Goal: Task Accomplishment & Management: Complete application form

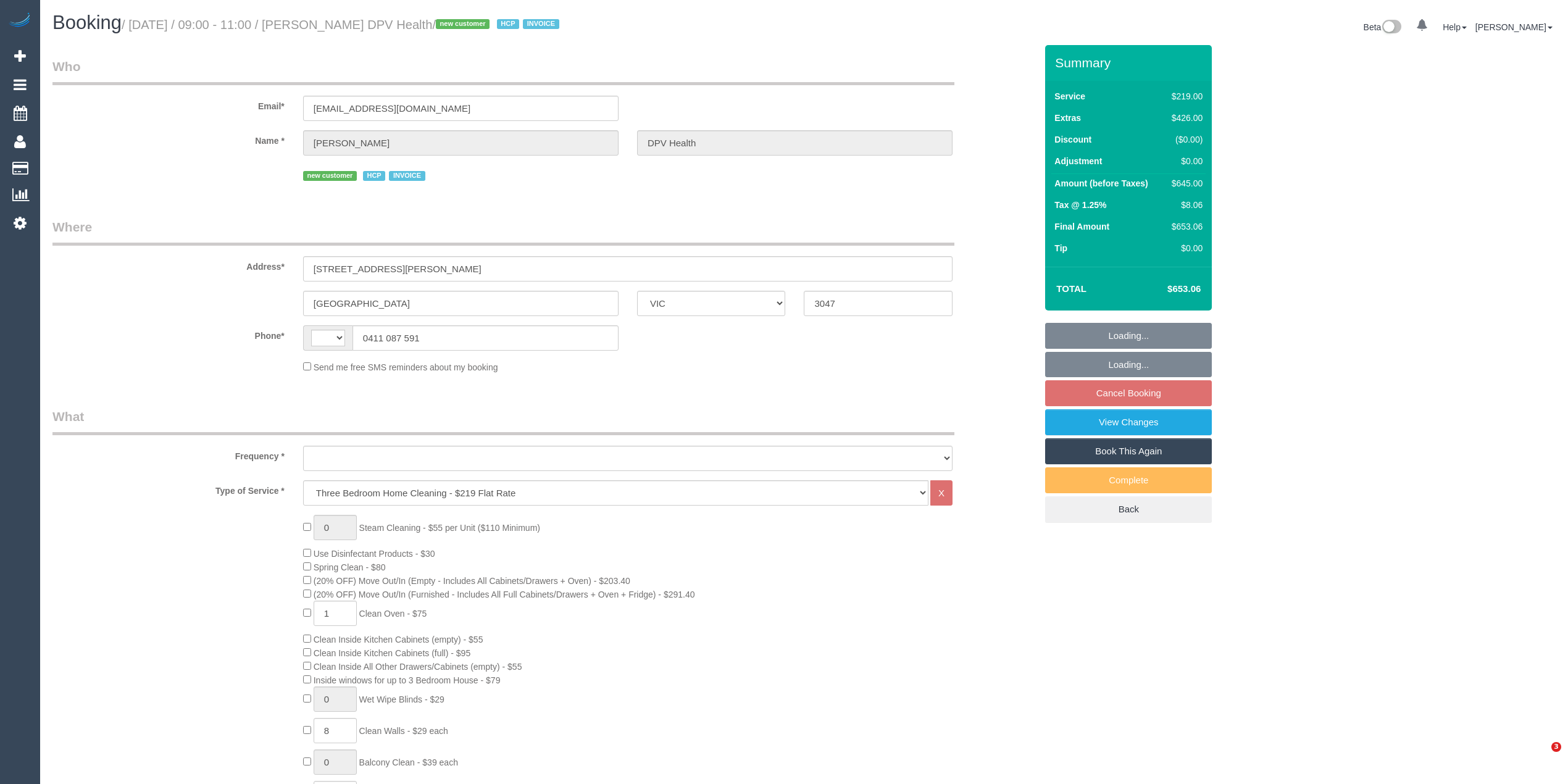
select select "VIC"
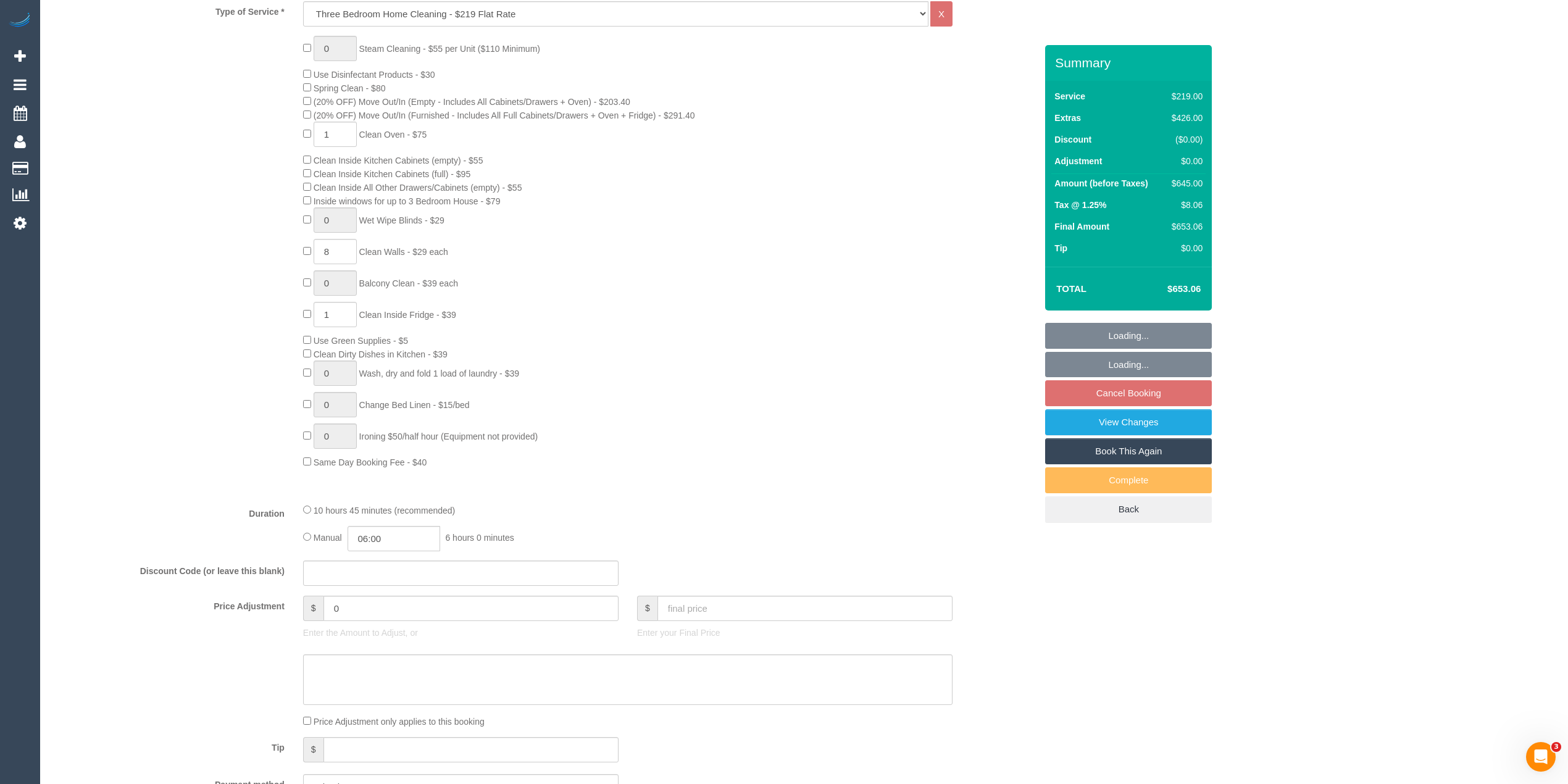
select select "string:AU"
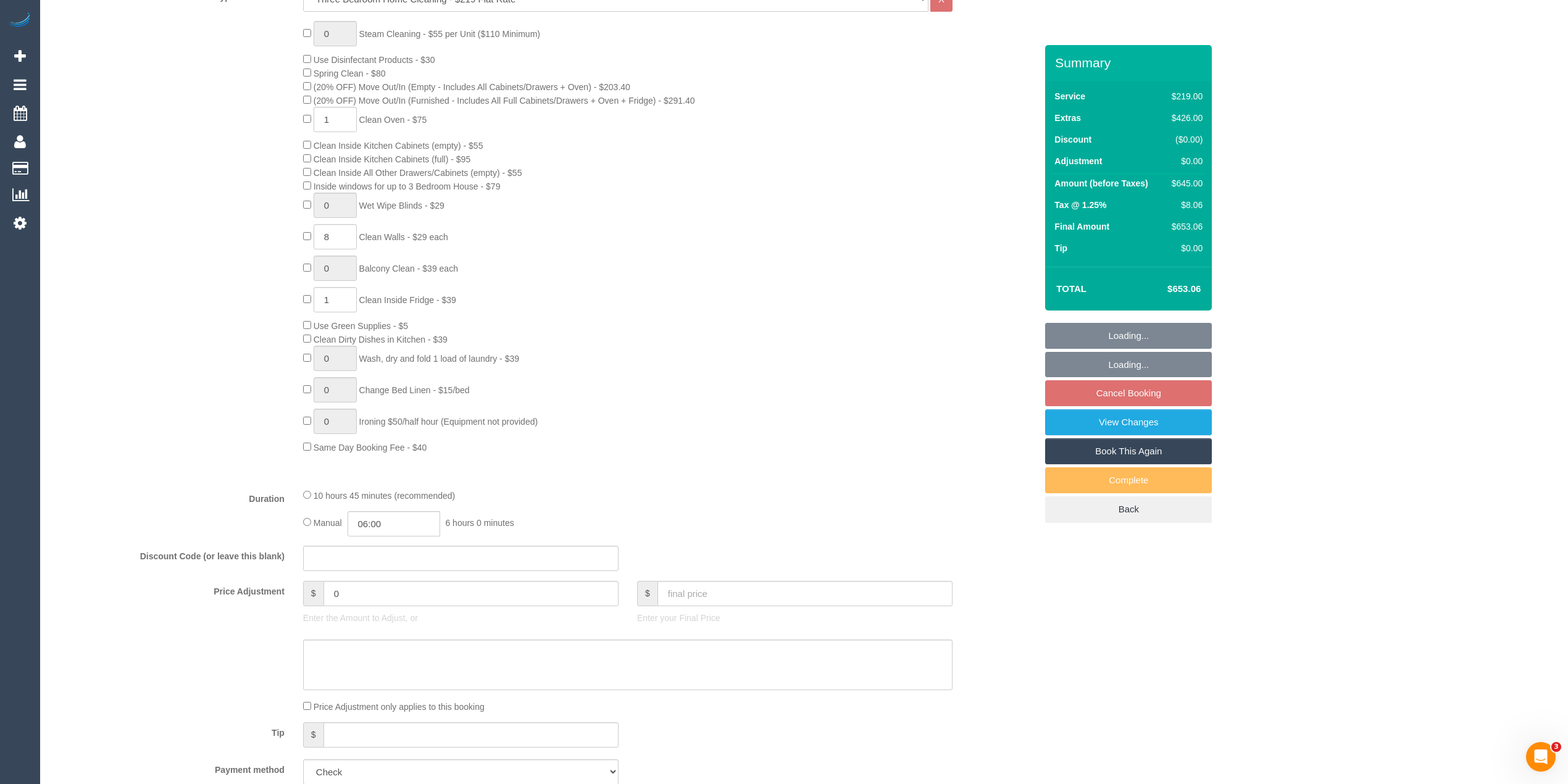
select select "object:1566"
select select "number:30"
select select "number:14"
select select "number:19"
select select "number:25"
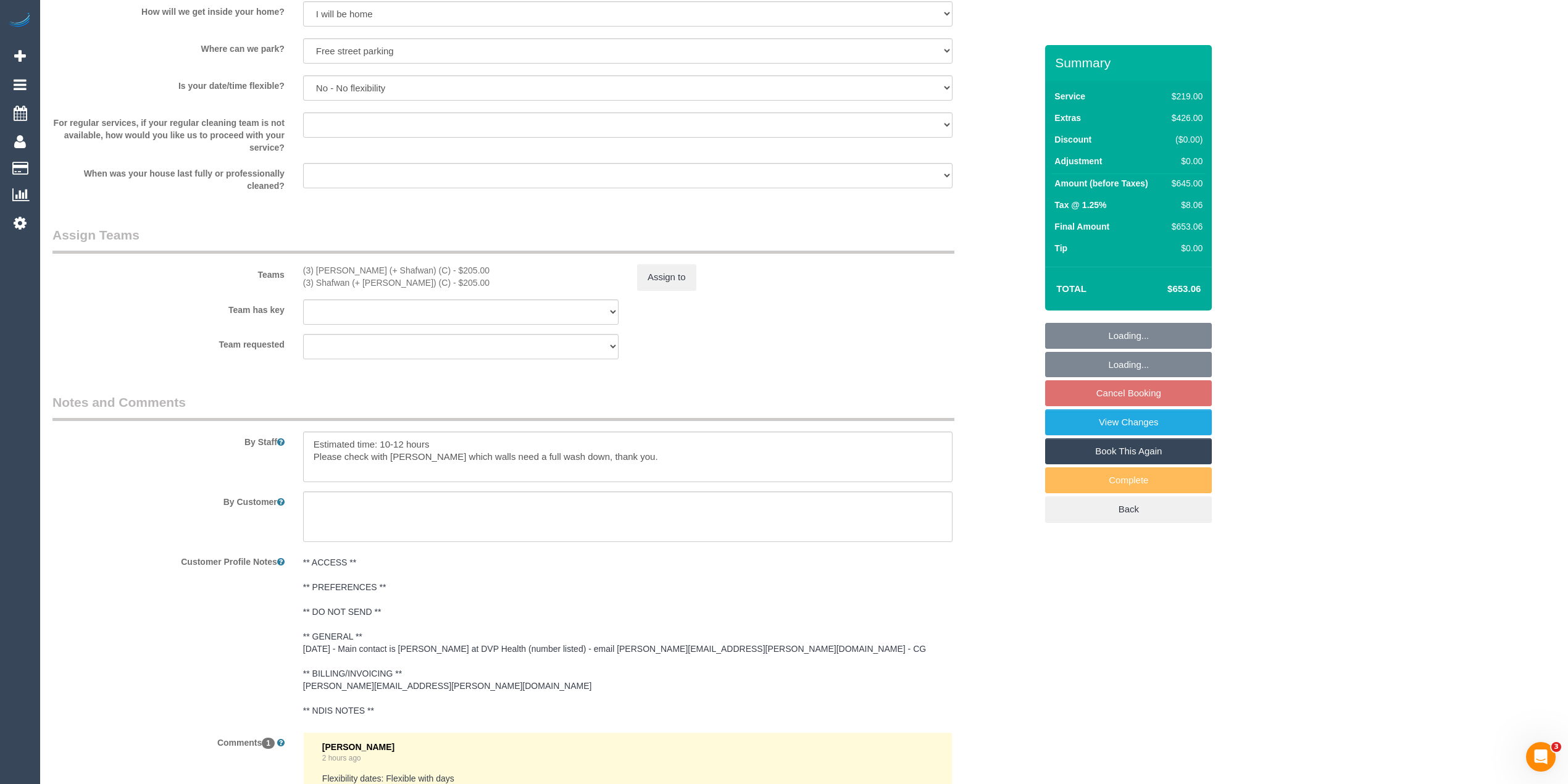
scroll to position [1920, 0]
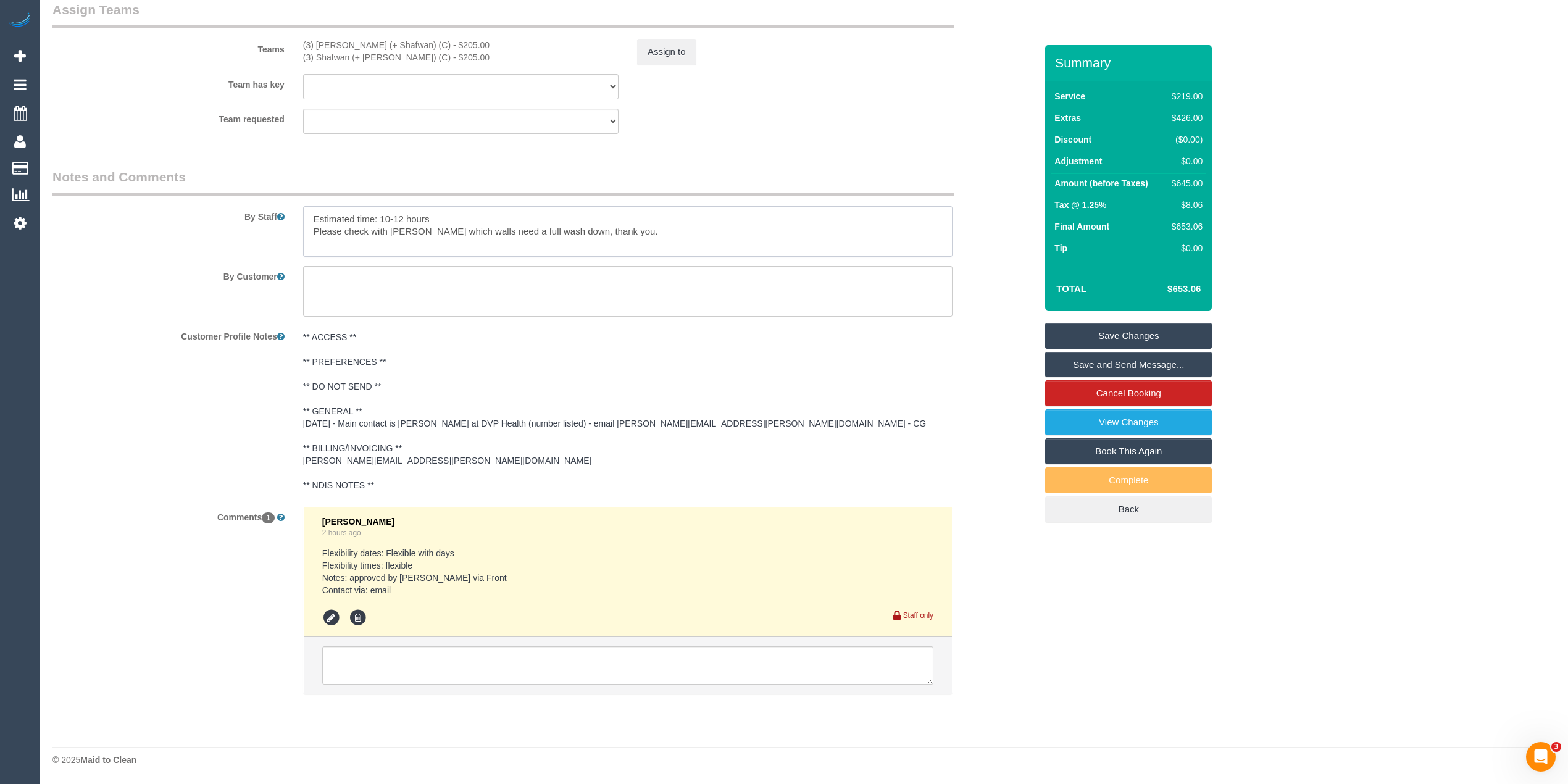
click at [655, 234] on textarea at bounding box center [627, 232] width 649 height 51
paste textarea "0477286751"
click at [589, 244] on textarea at bounding box center [627, 232] width 649 height 51
paste textarea "0481150146"
type textarea "Estimated time: 10-12 hours Please check with Jennifer which walls need a full …"
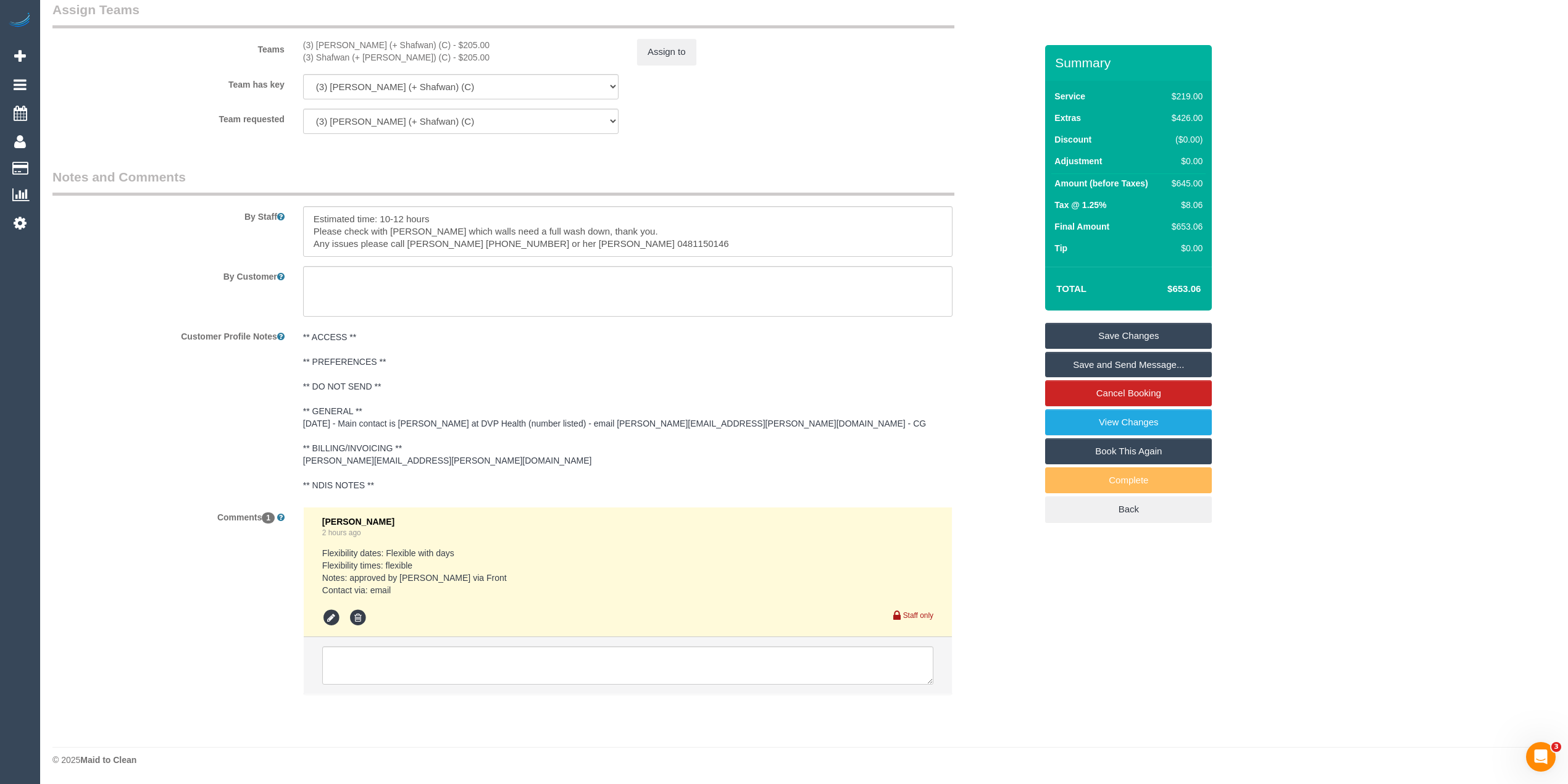
click at [1085, 329] on link "Save Changes" at bounding box center [1129, 336] width 167 height 26
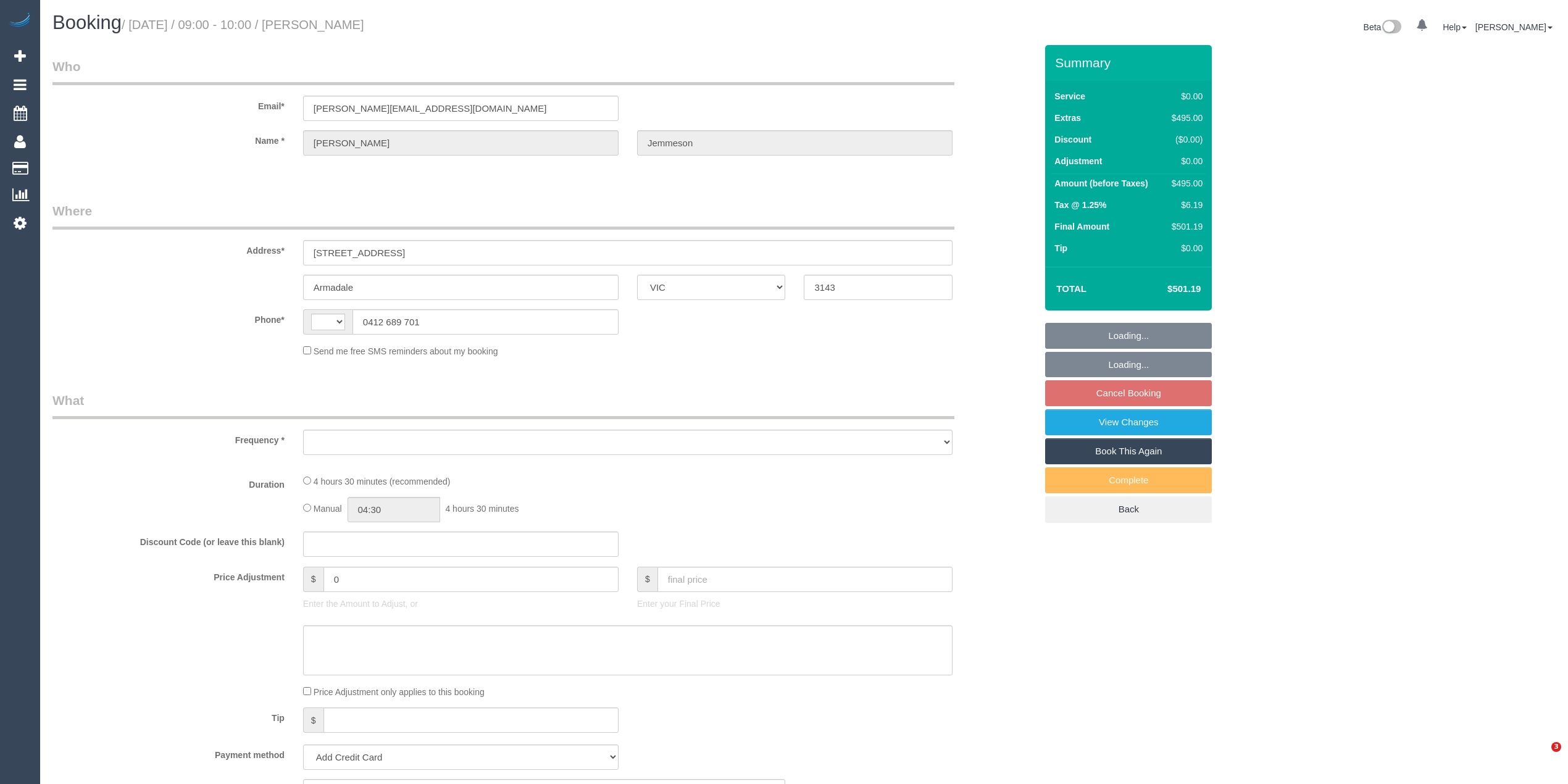
select select "VIC"
select select "string:AU"
select select "object:567"
select select "string:stripe-pm_1P1FOG2GScqysDRV3NUqTSZo"
select select "number:28"
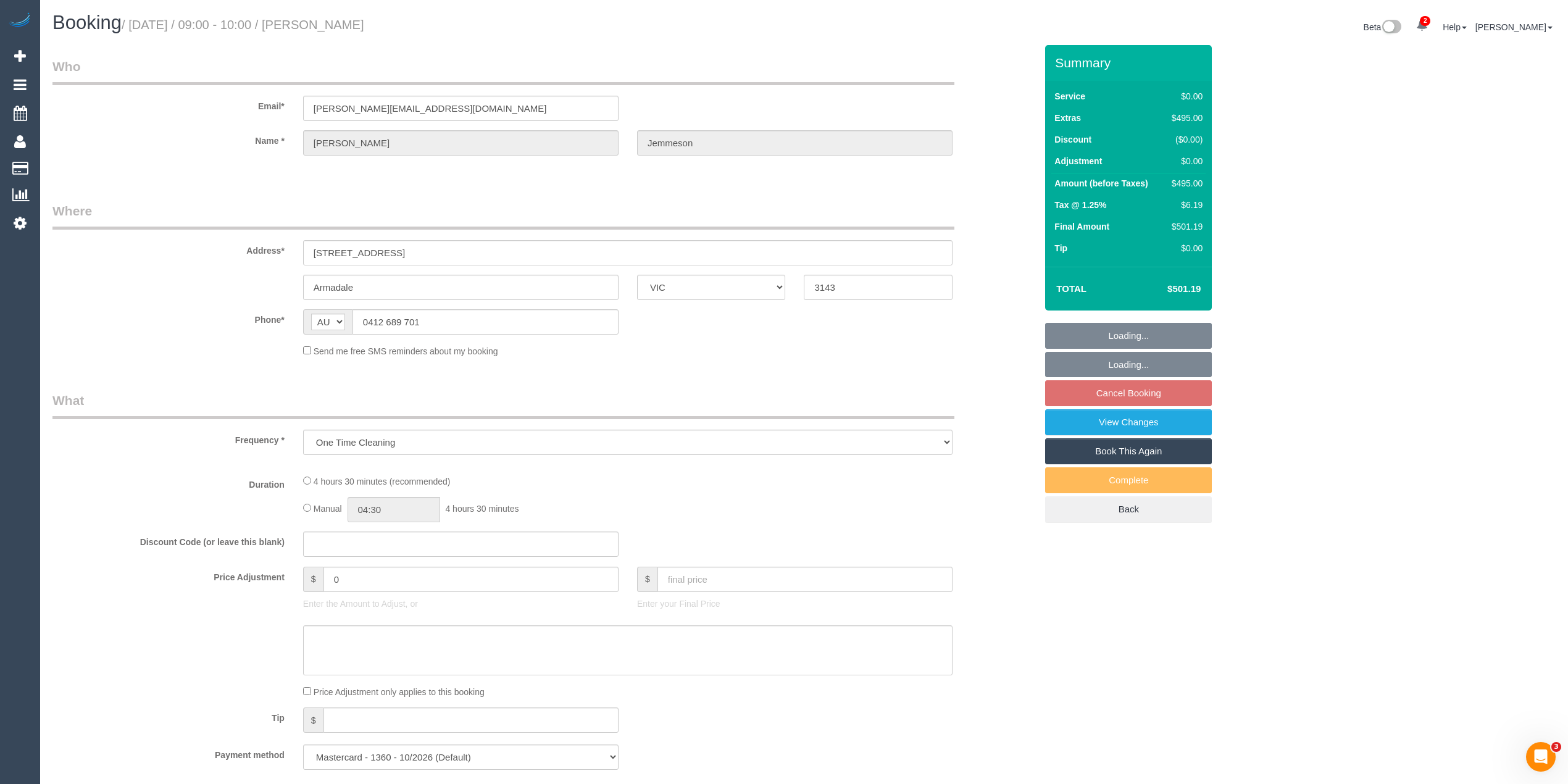
select select "number:14"
select select "number:18"
select select "number:22"
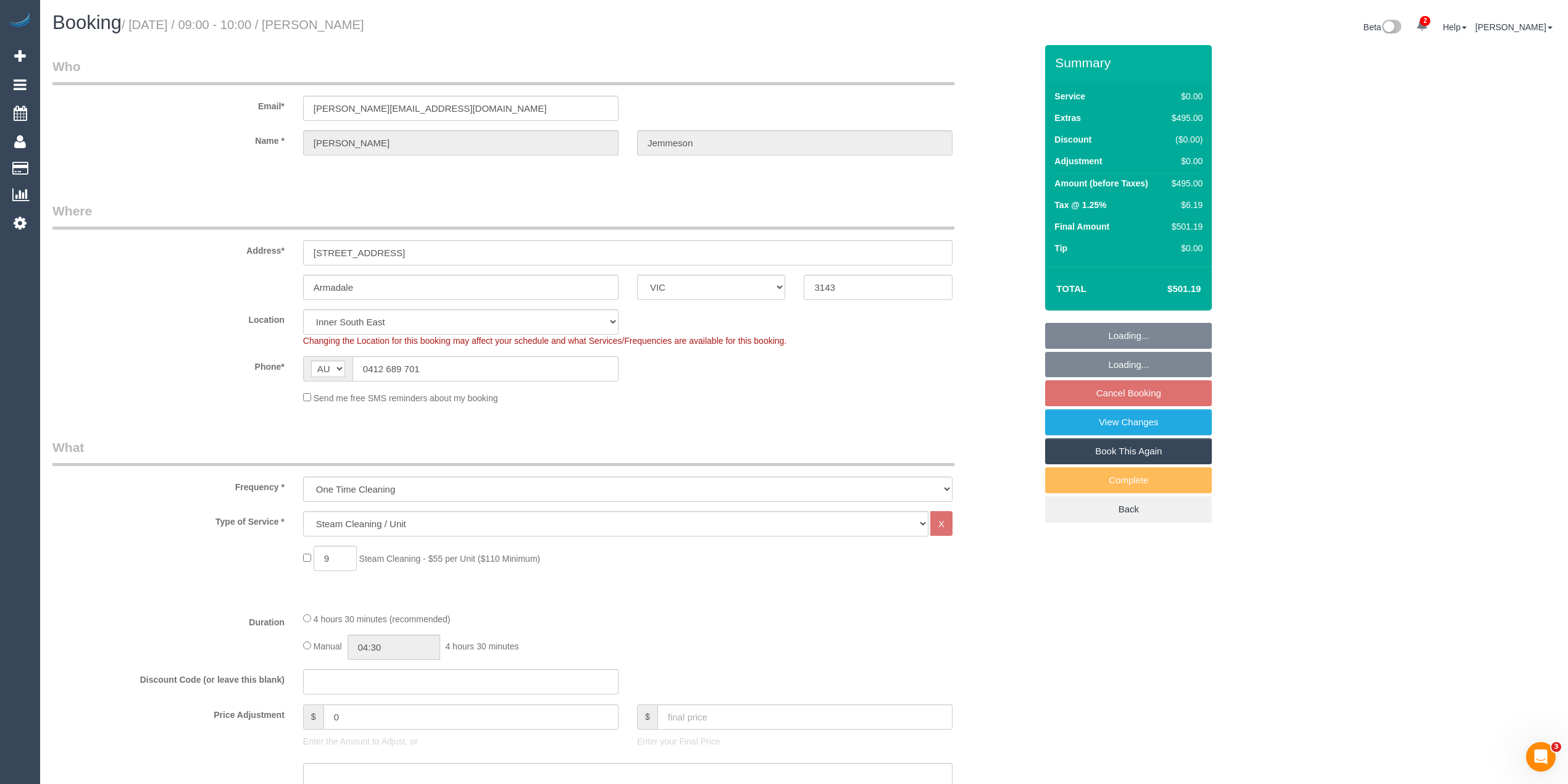
select select "object:1326"
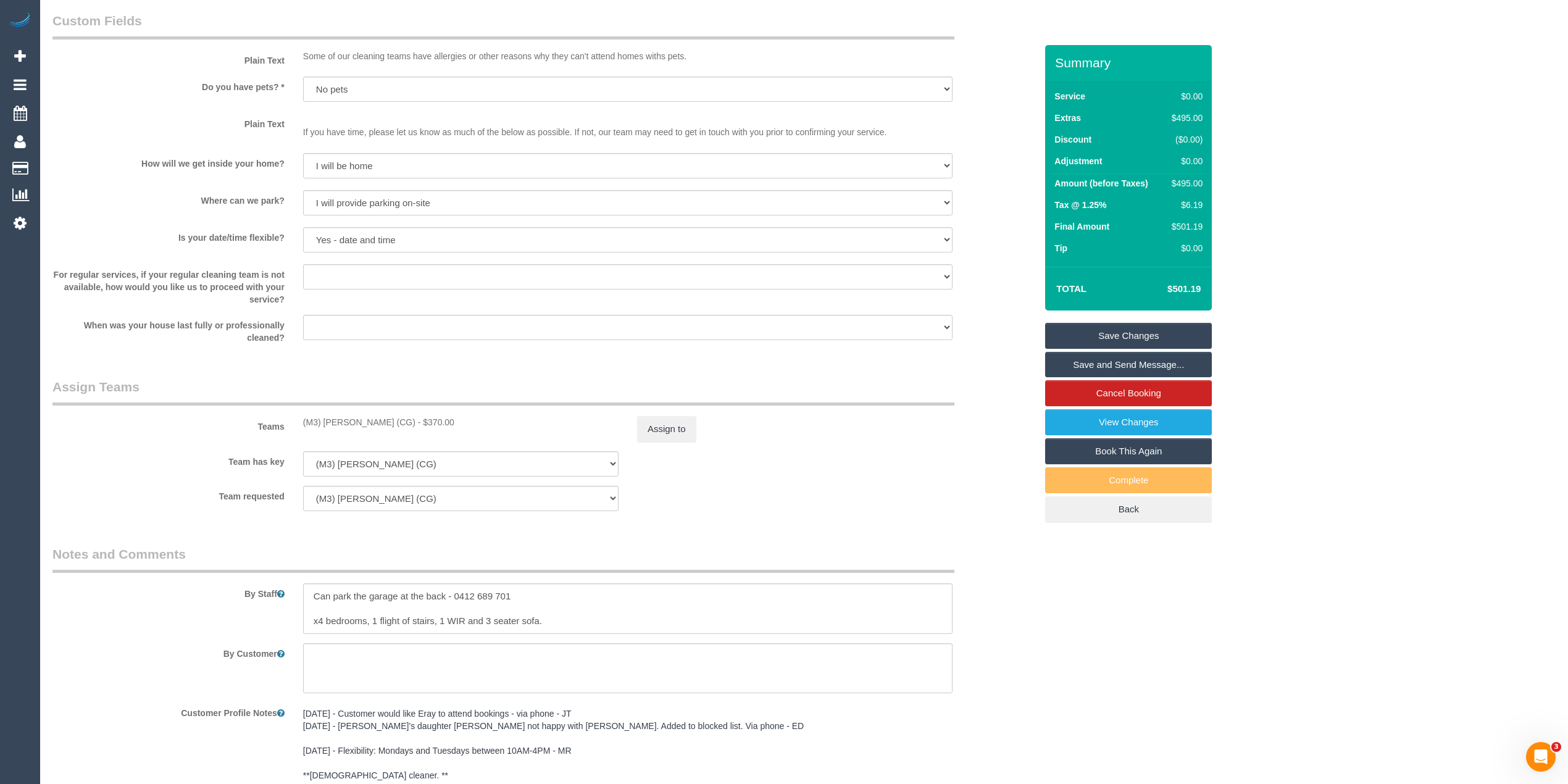
scroll to position [1317, 0]
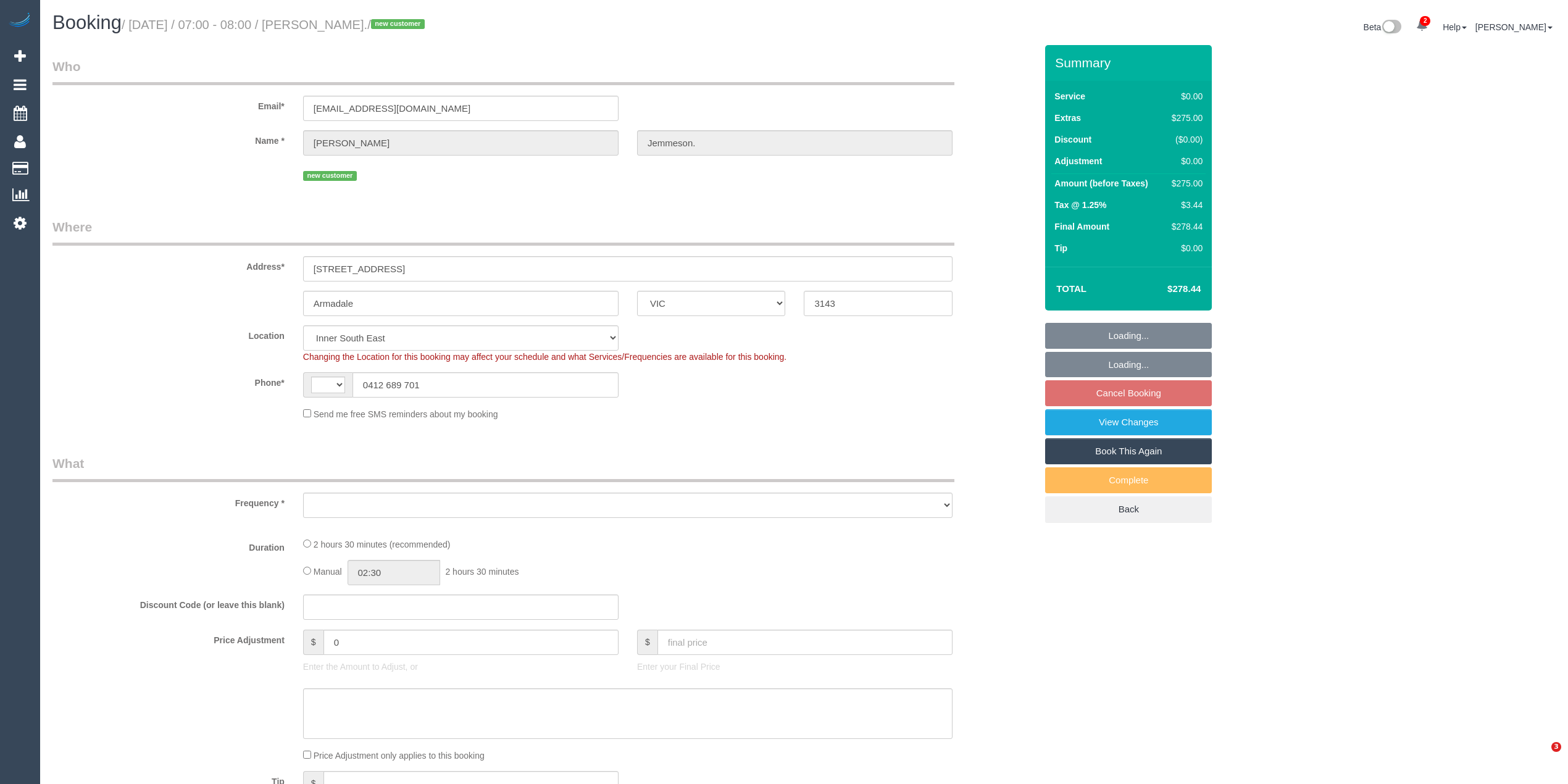
select select "VIC"
select select "string:AU"
select select "object:494"
select select "number:28"
select select "number:14"
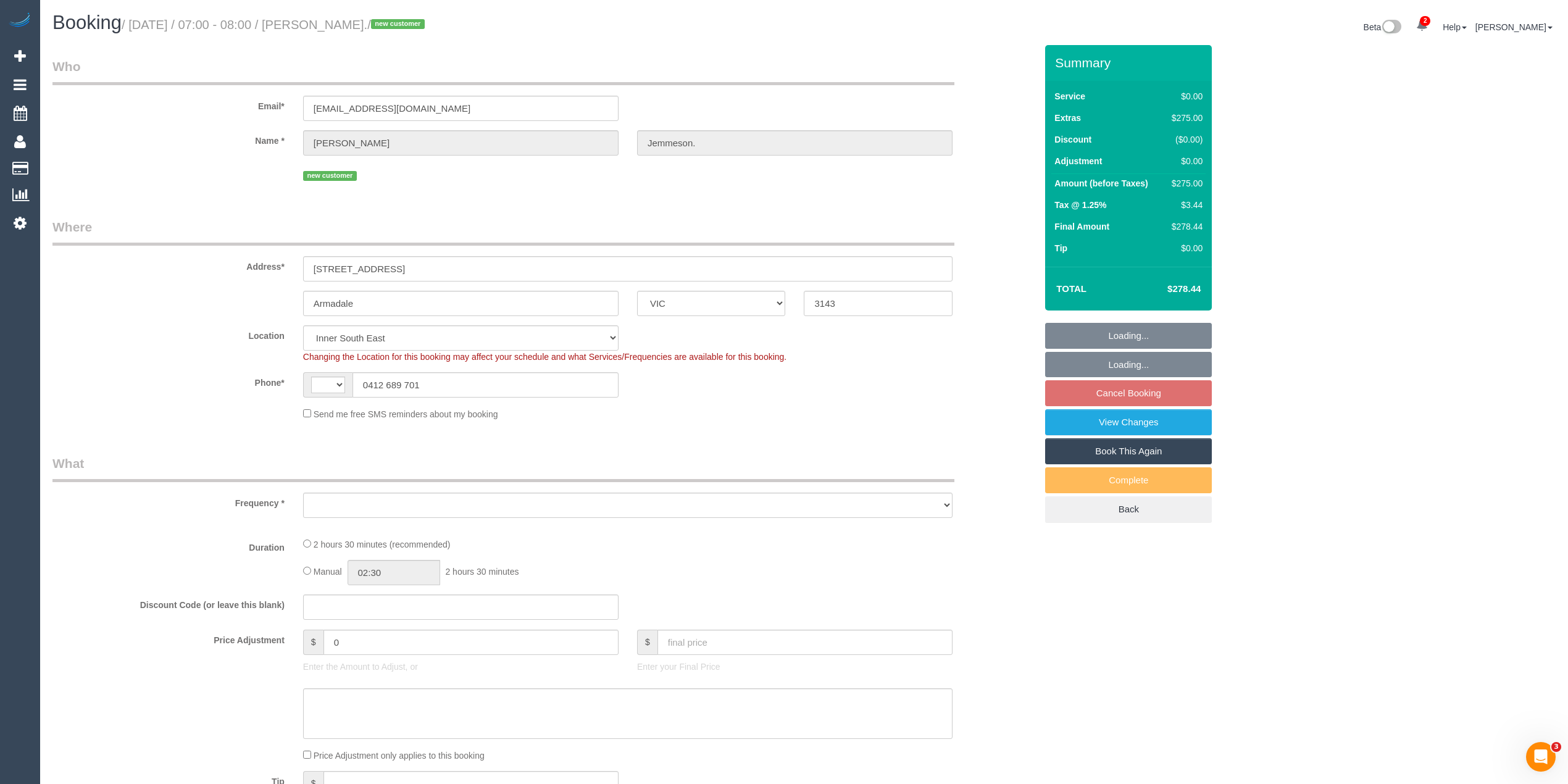
select select "number:18"
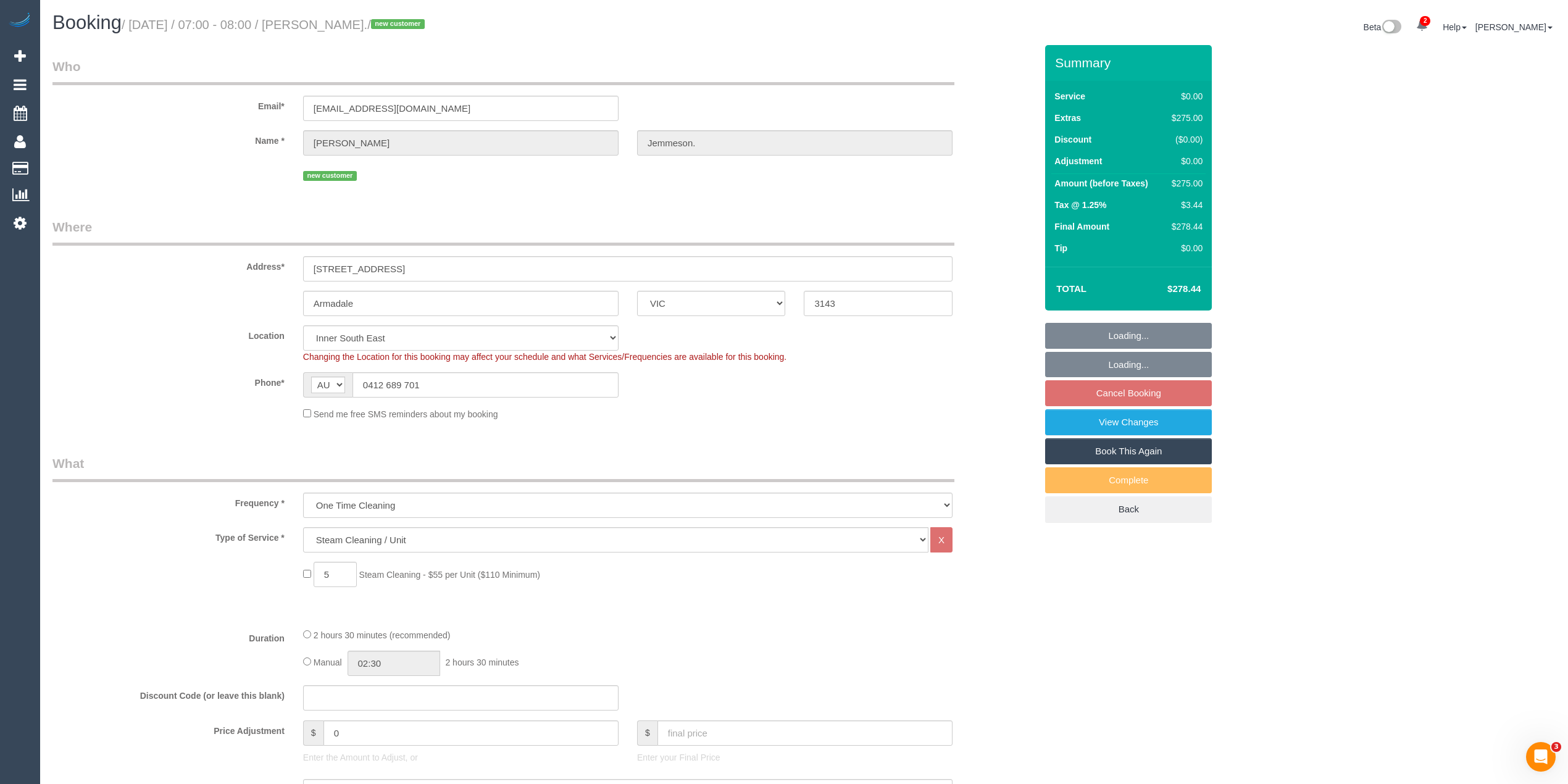
select select "string:stripe-pm_1S5yui2GScqysDRVPrVLxTWN"
select select "object:1327"
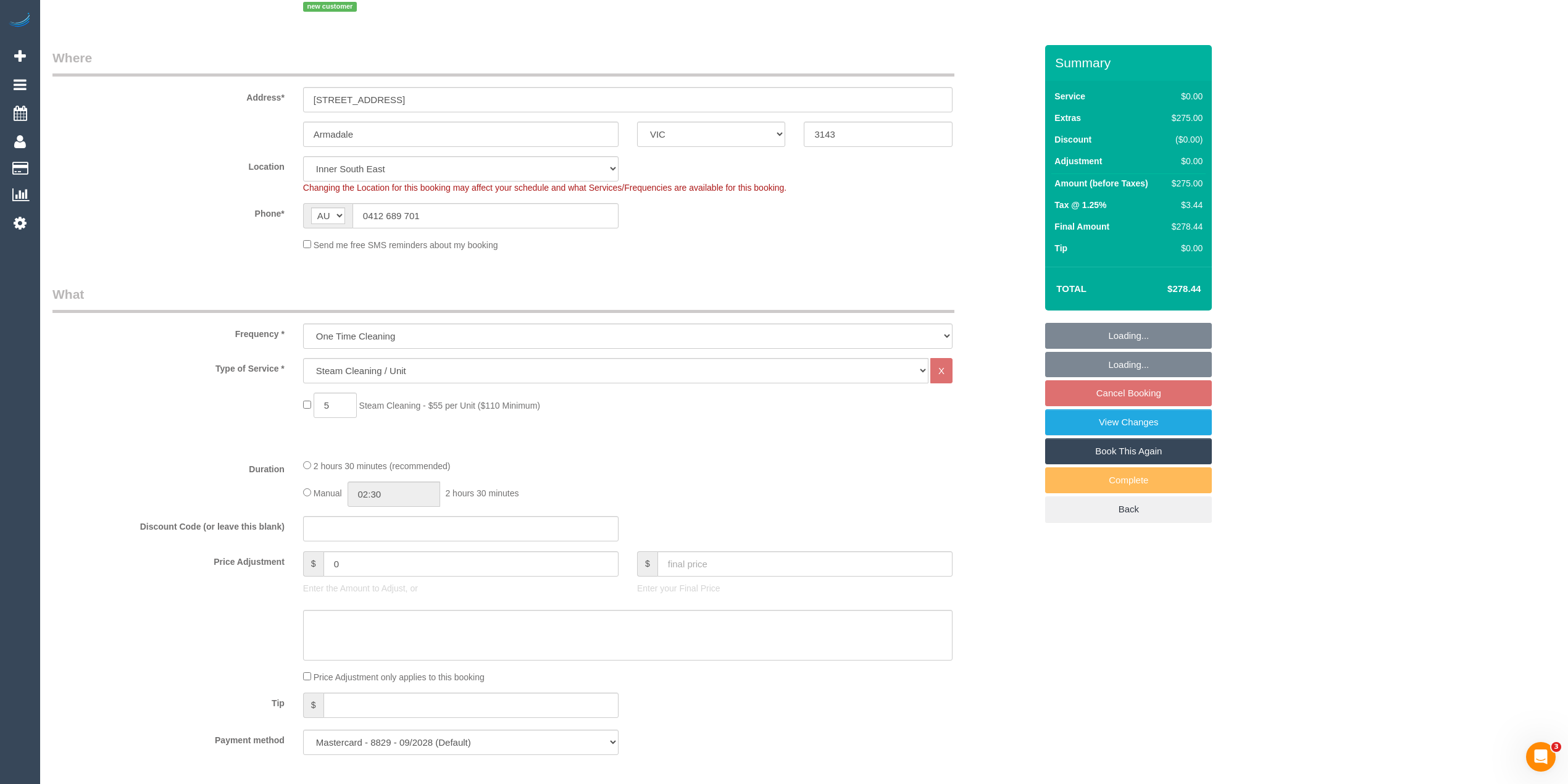
select select "spot1"
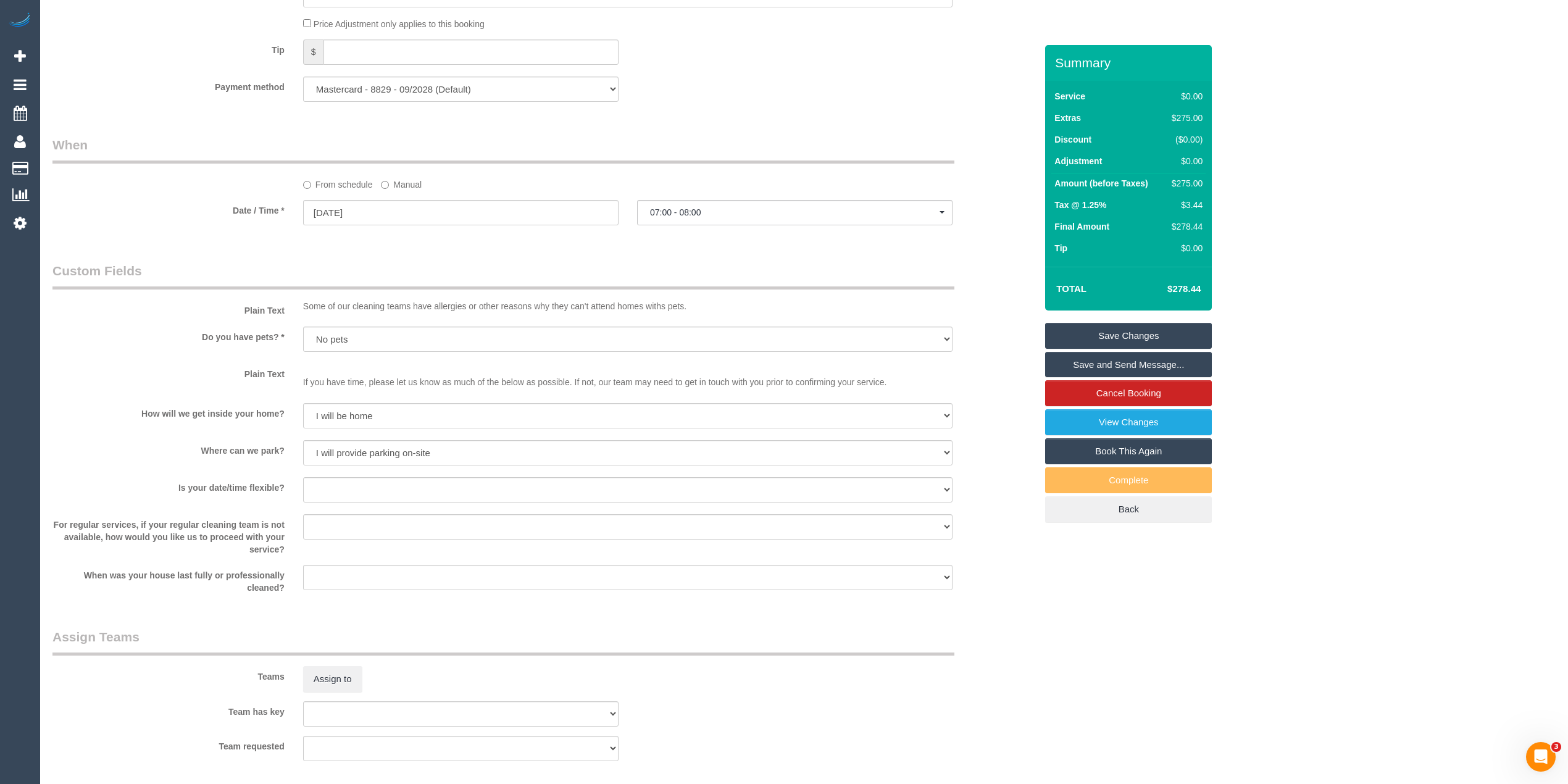
scroll to position [801, 0]
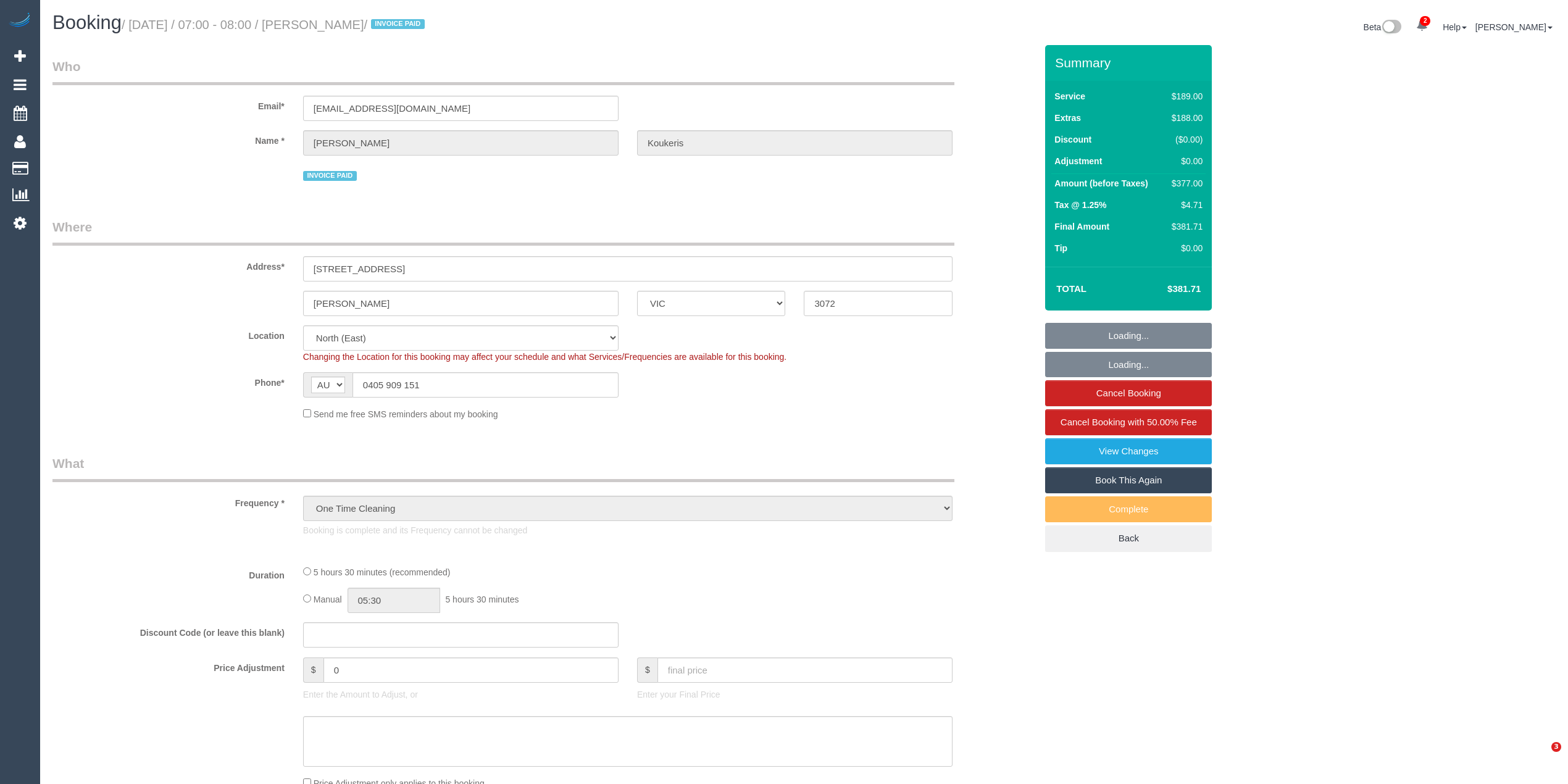
select select "VIC"
select select "number:28"
select select "number:14"
select select "number:19"
select select "object:740"
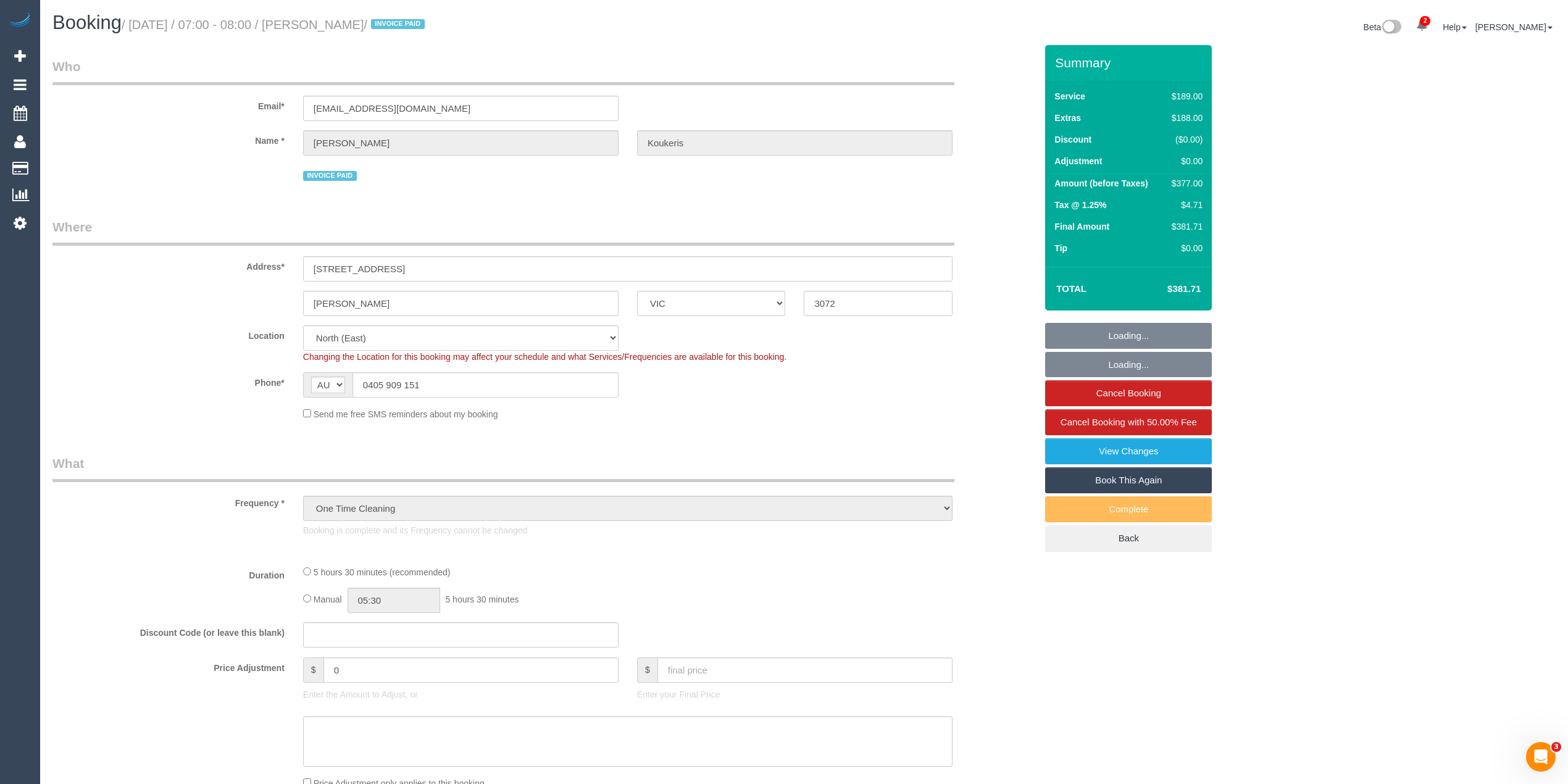
select select "spot1"
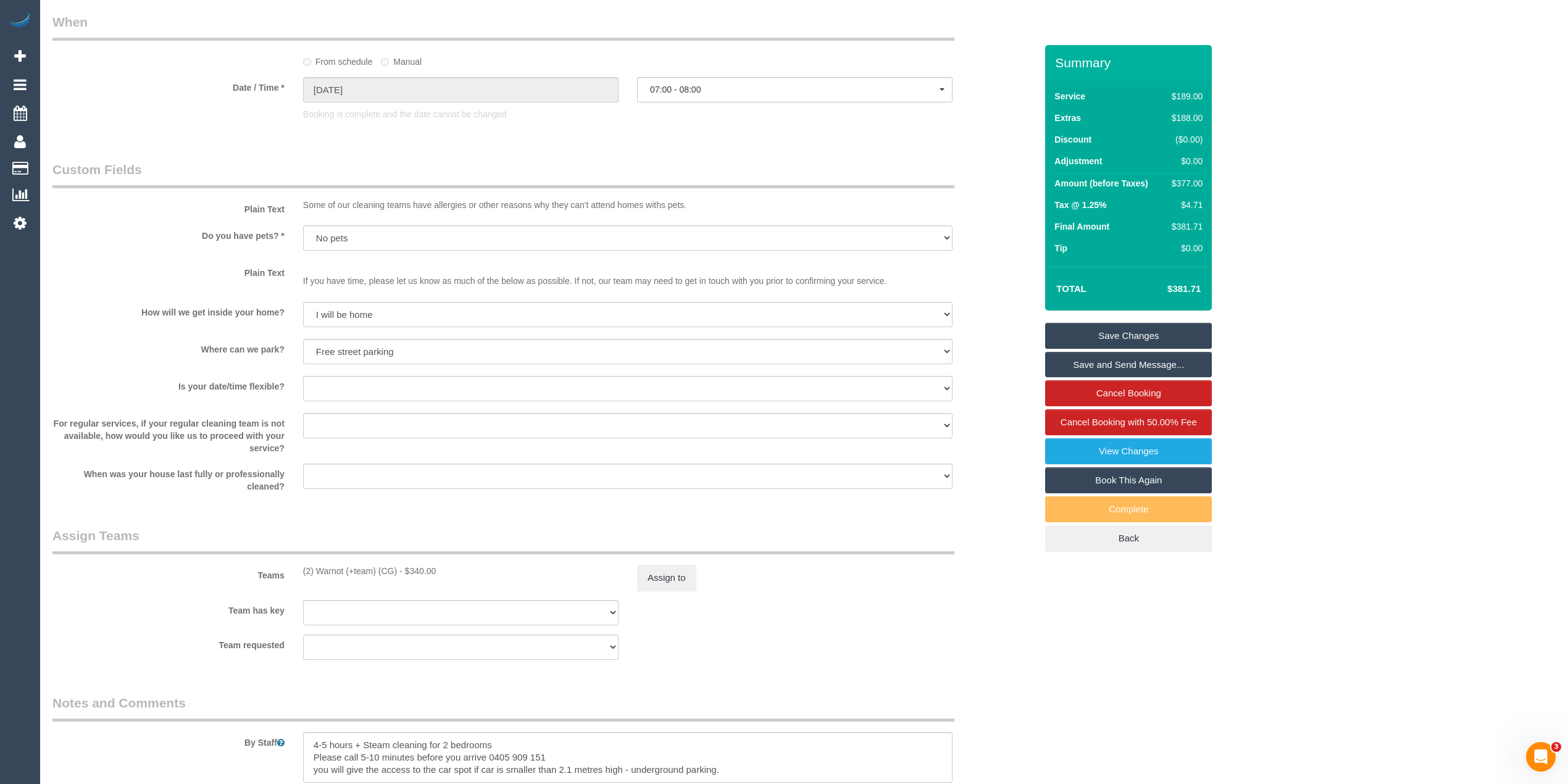
scroll to position [1646, 0]
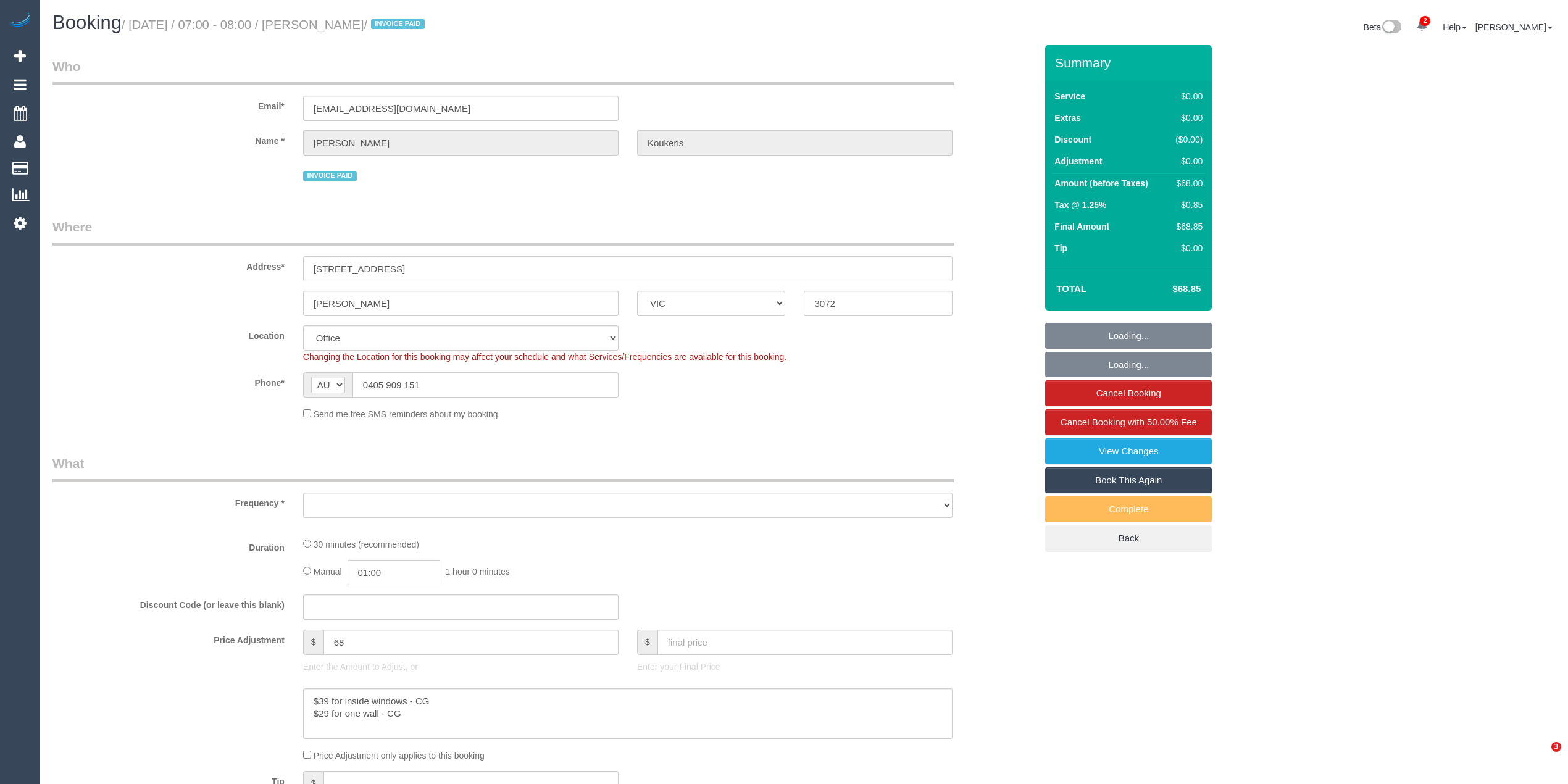
select select "VIC"
select select "object:712"
select select "number:28"
select select "number:14"
select select "number:19"
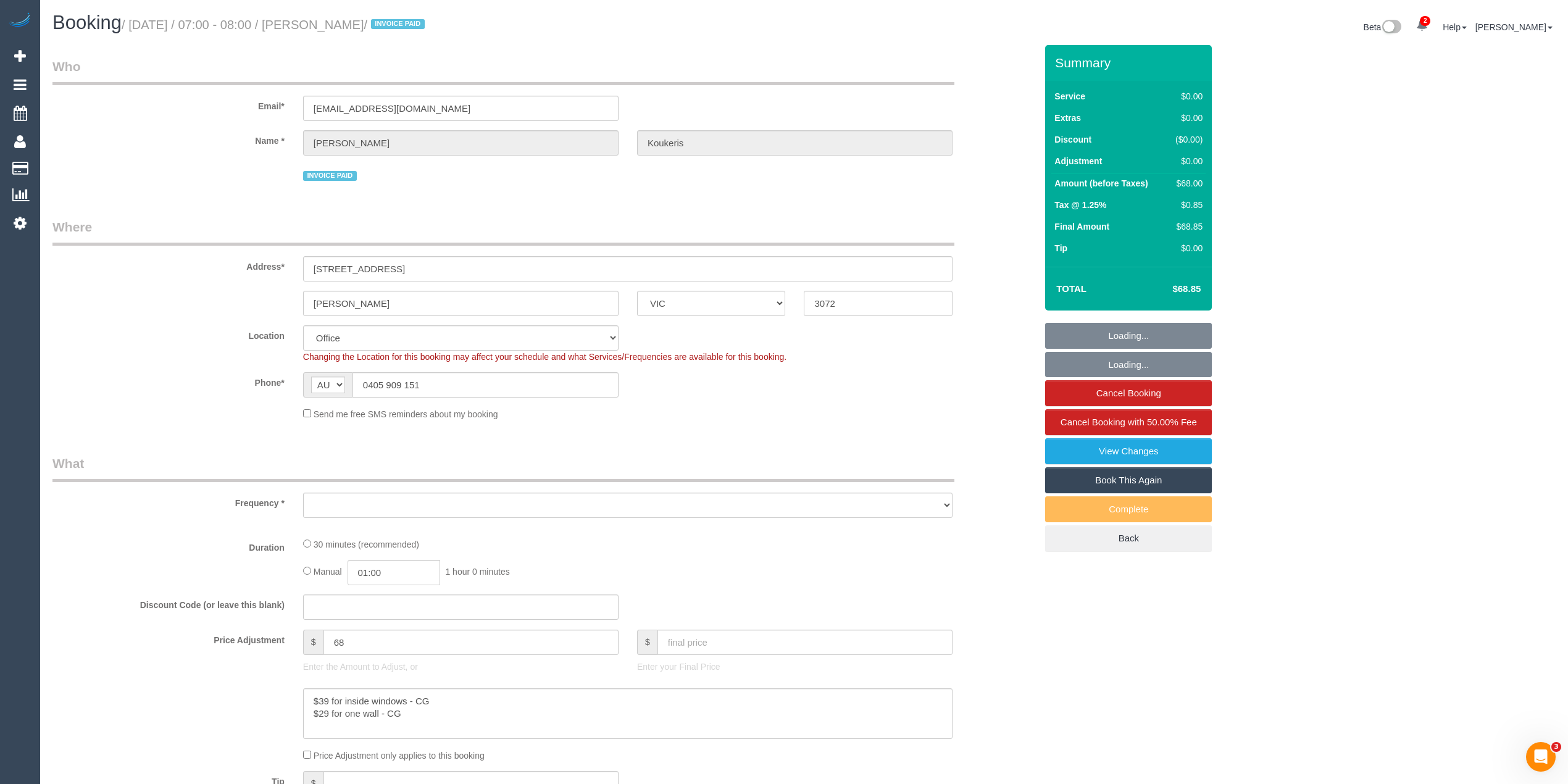
select select "number:25"
select select "string:stripe-pm_1S62cc2GScqysDRVK0Rjzod6"
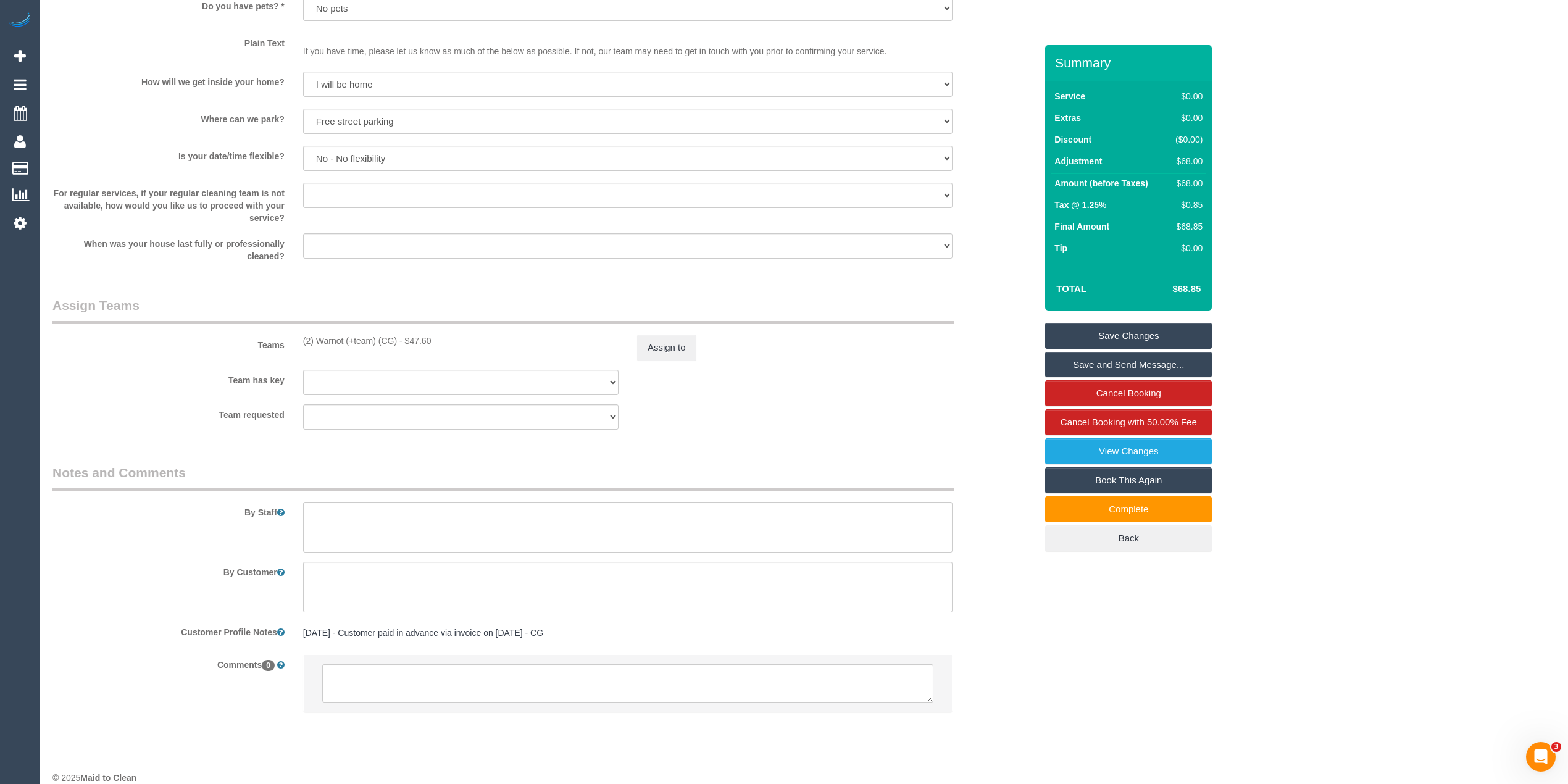
scroll to position [1221, 0]
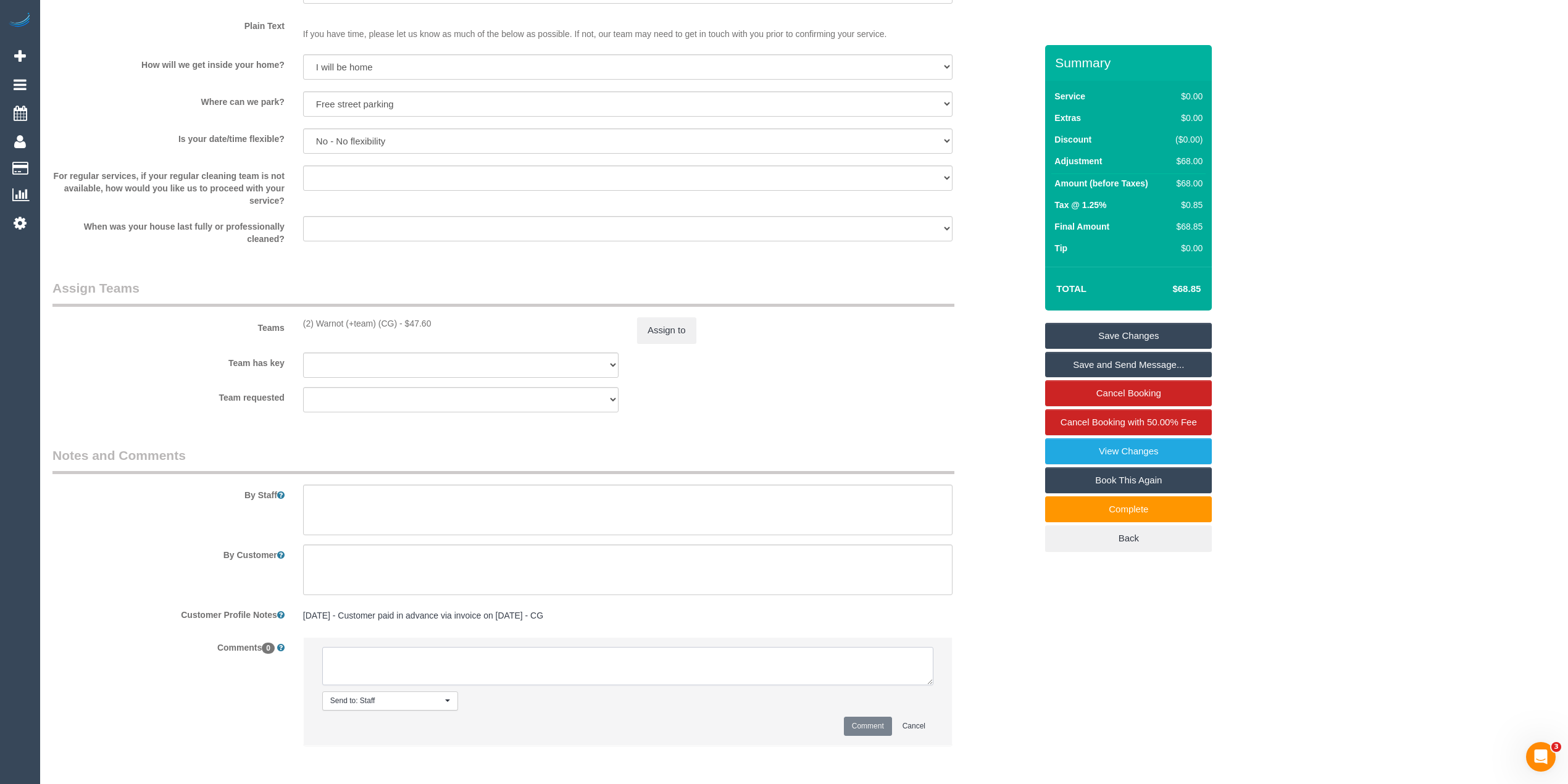
click at [555, 668] on textarea at bounding box center [628, 666] width 611 height 38
type textarea "Booking created to include only extras, customer happy to pay via cc. Via phone"
click at [858, 726] on button "Comment" at bounding box center [868, 726] width 48 height 19
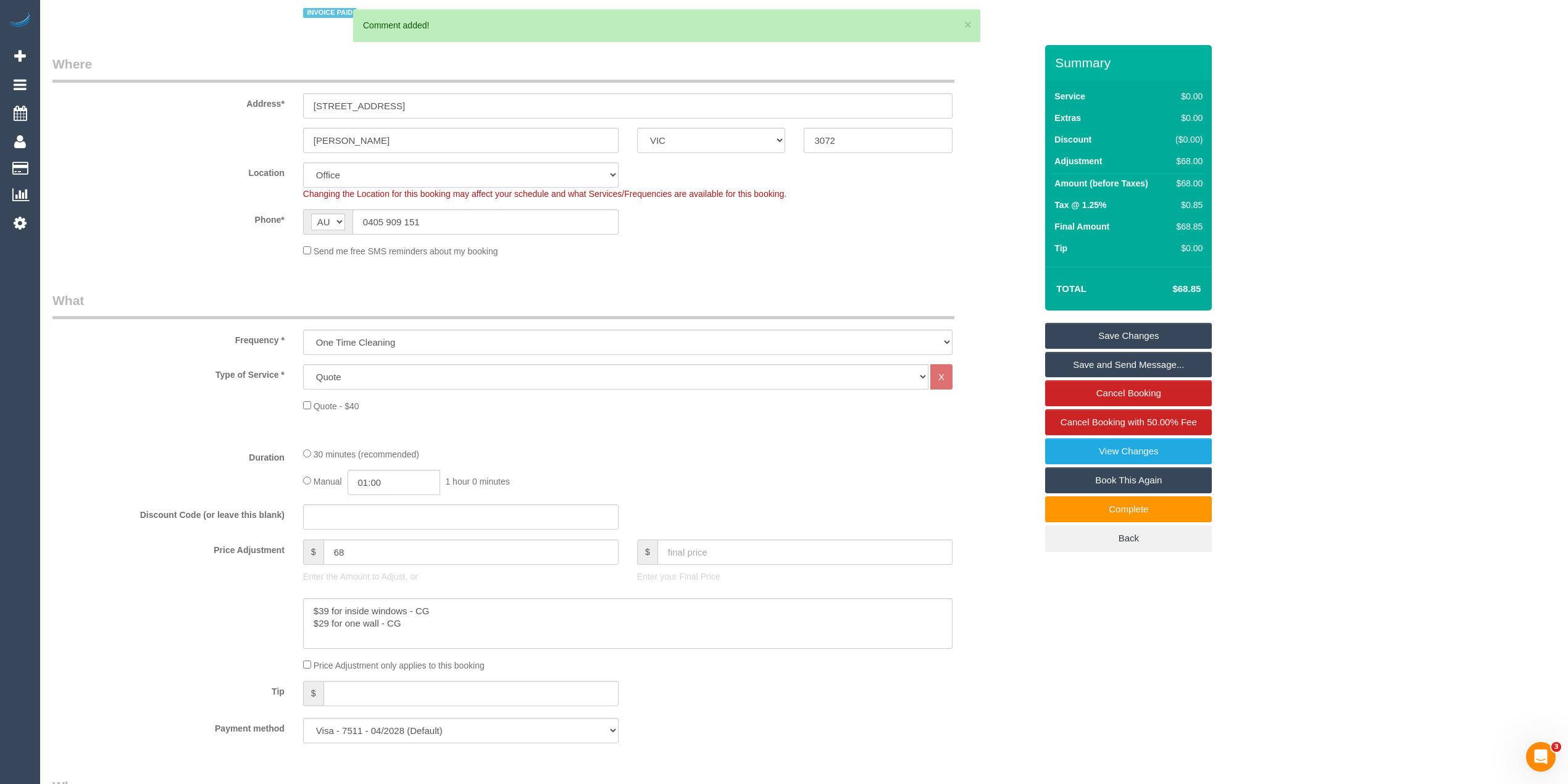
scroll to position [0, 0]
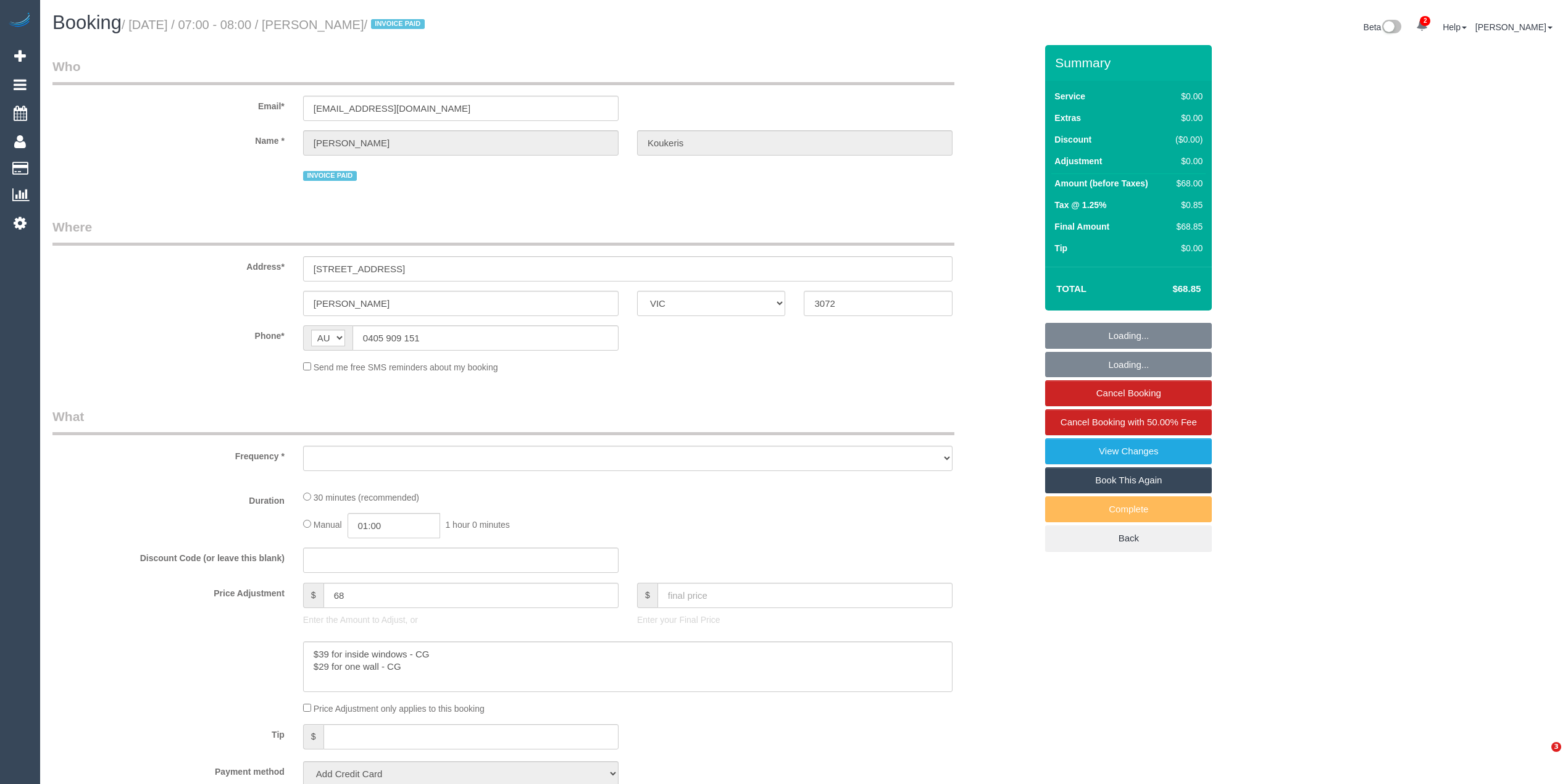
select select "VIC"
select select "string:stripe-pm_1S62cc2GScqysDRVK0Rjzod6"
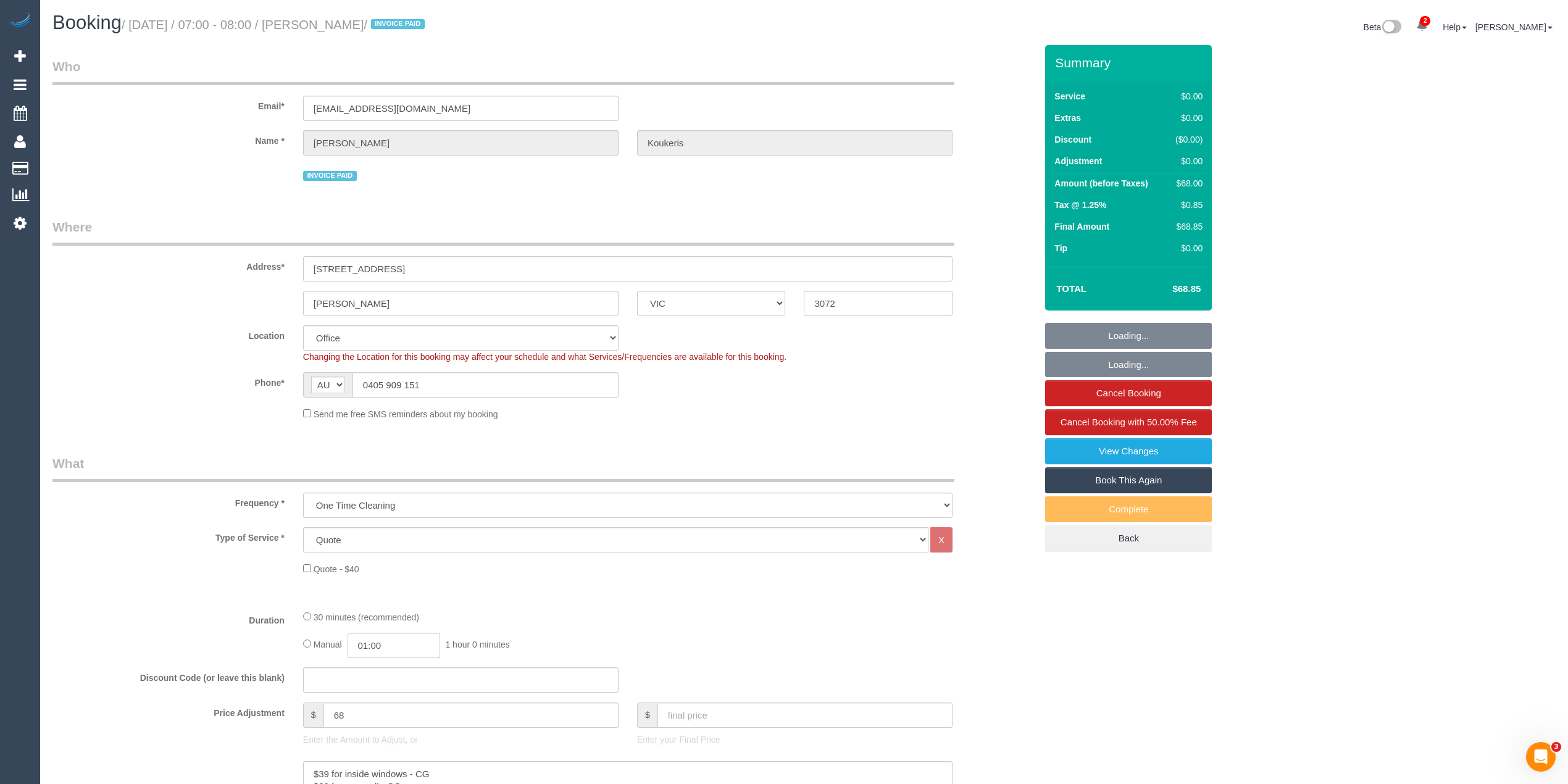
select select "object:611"
select select "number:28"
select select "number:14"
select select "number:19"
select select "number:25"
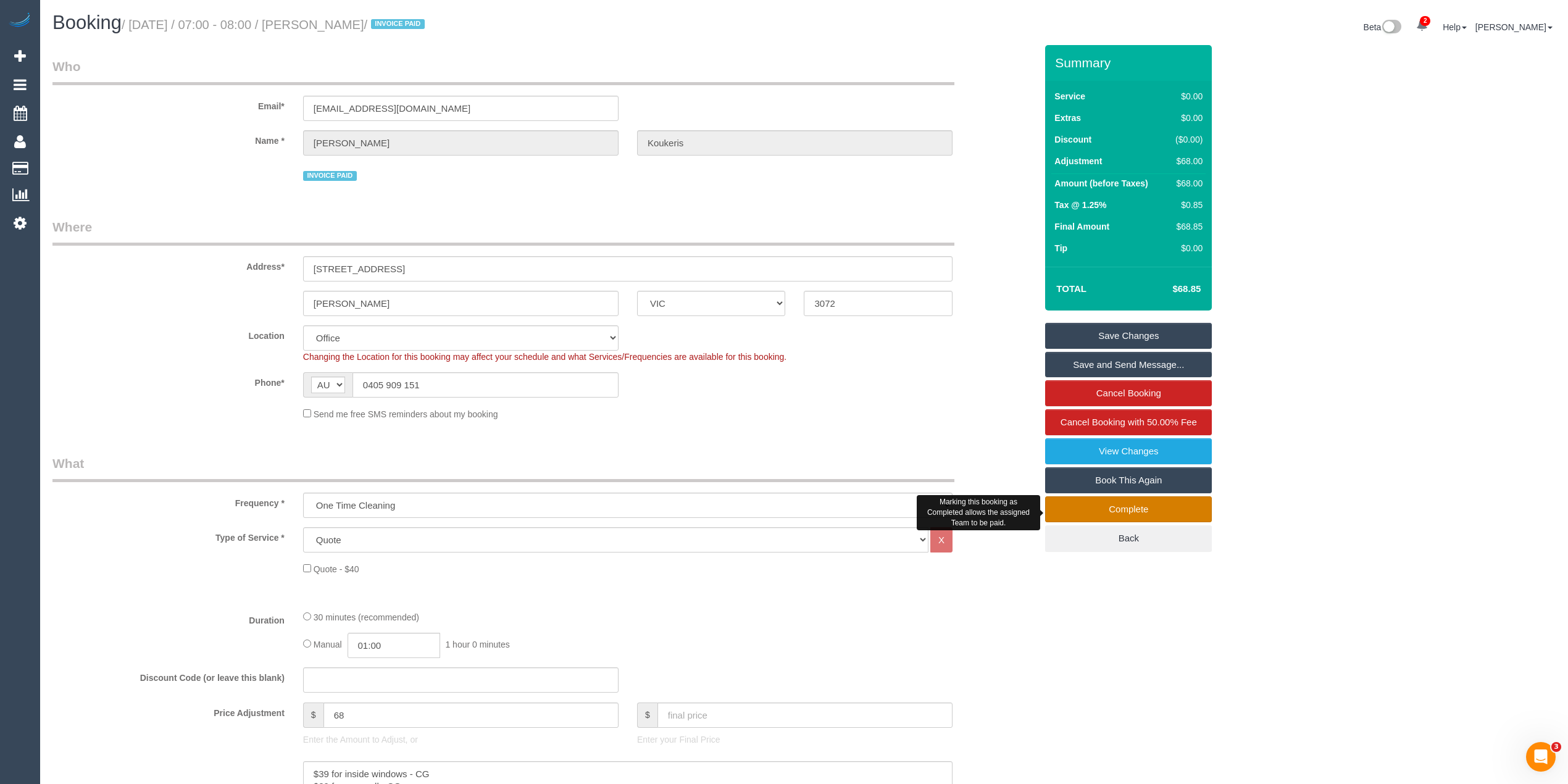
click at [1162, 518] on link "Complete" at bounding box center [1129, 510] width 167 height 26
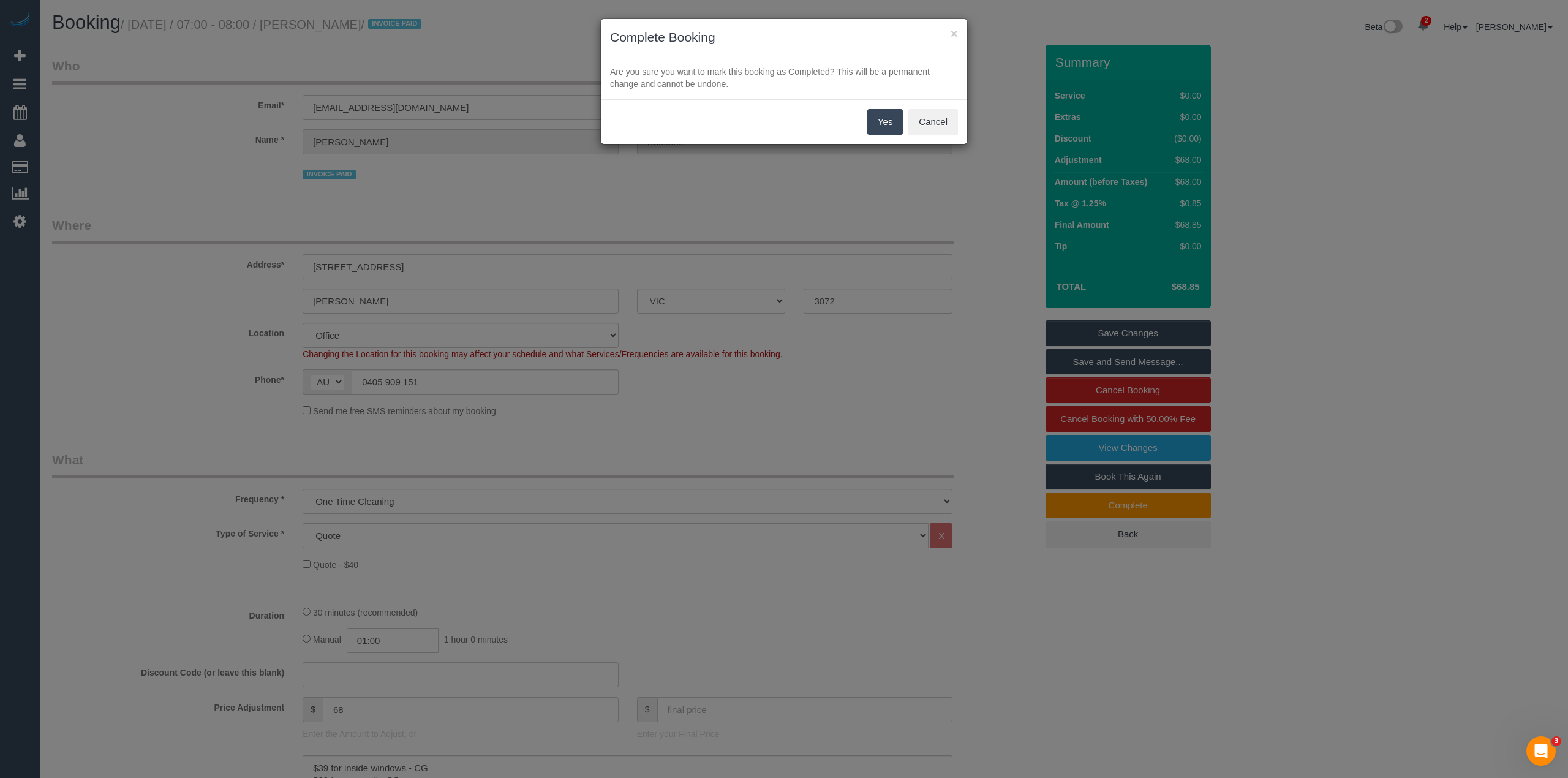
click at [878, 126] on button "Yes" at bounding box center [886, 122] width 36 height 26
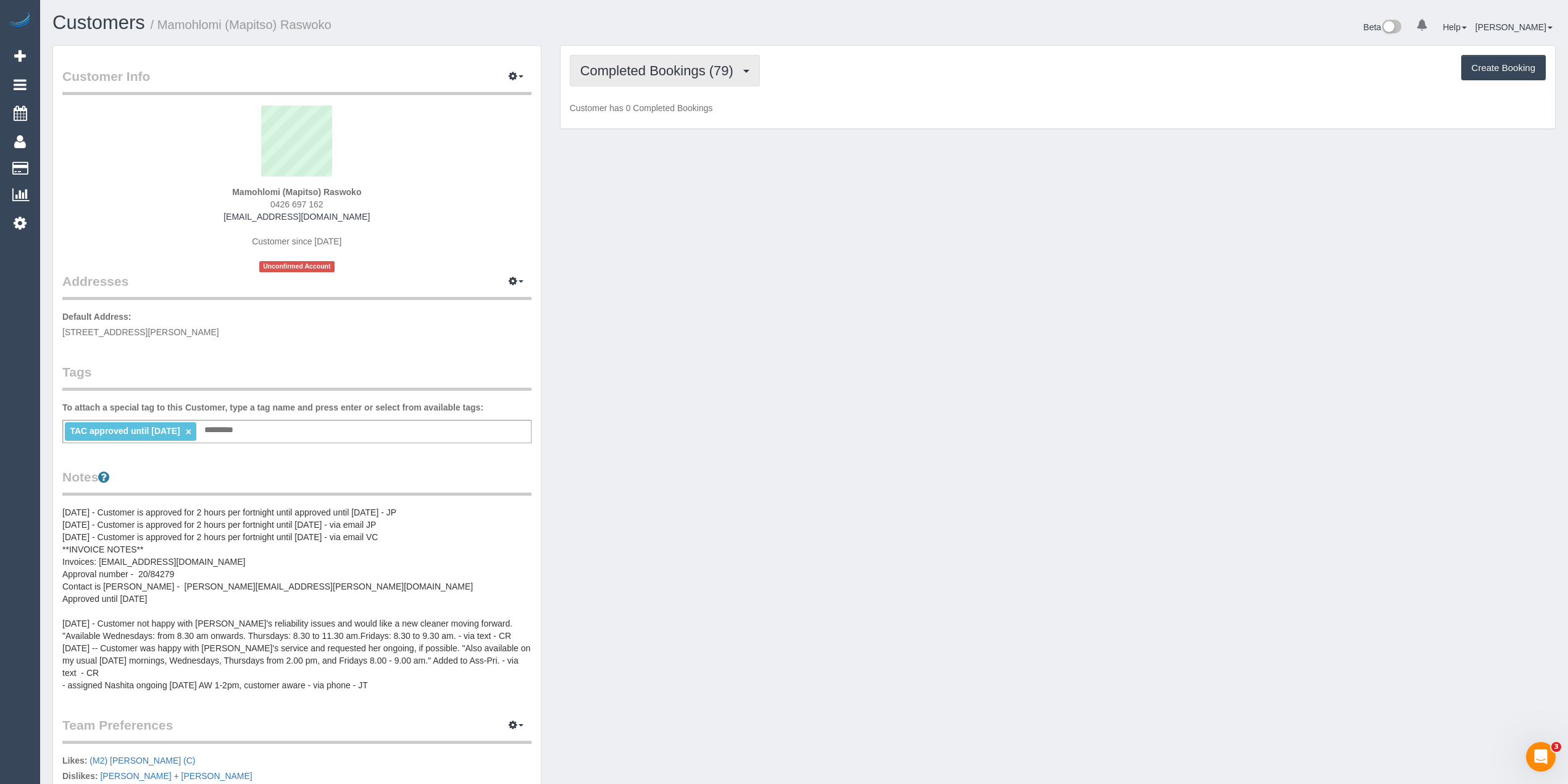
click at [656, 63] on span "Completed Bookings (79)" at bounding box center [660, 70] width 159 height 16
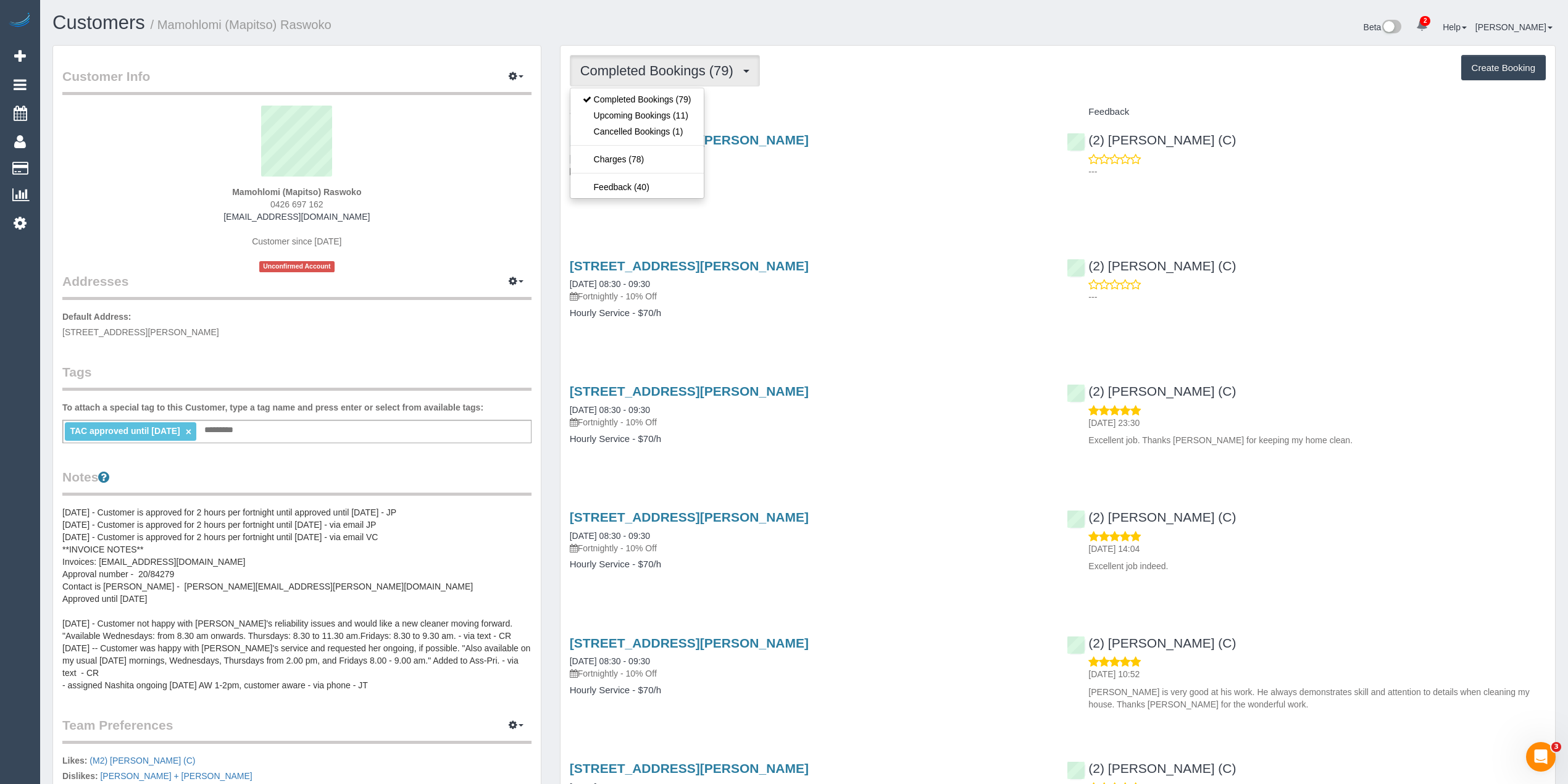
click at [655, 63] on span "Completed Bookings (79)" at bounding box center [660, 70] width 159 height 16
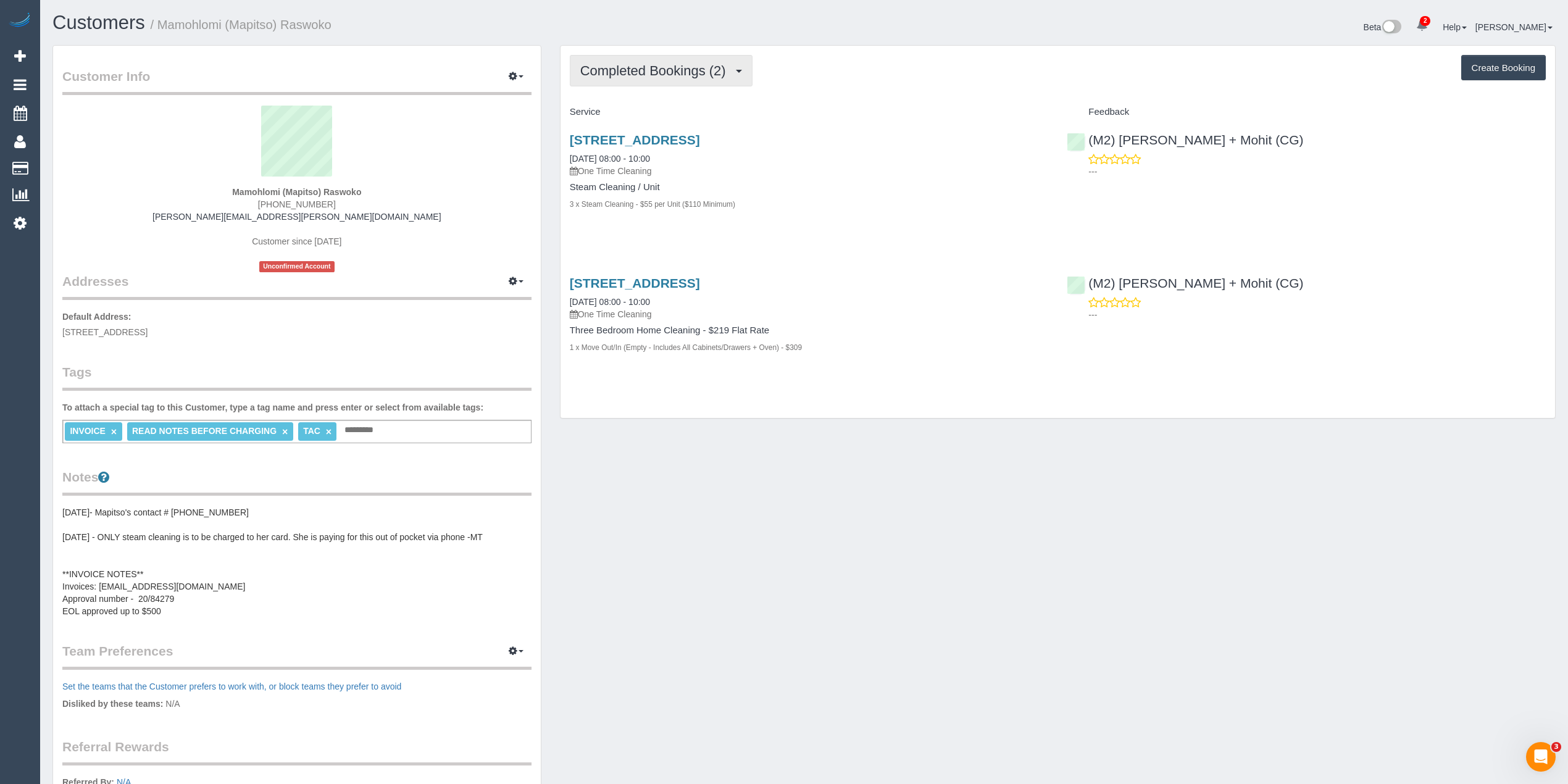
click at [650, 60] on button "Completed Bookings (2)" at bounding box center [662, 70] width 183 height 32
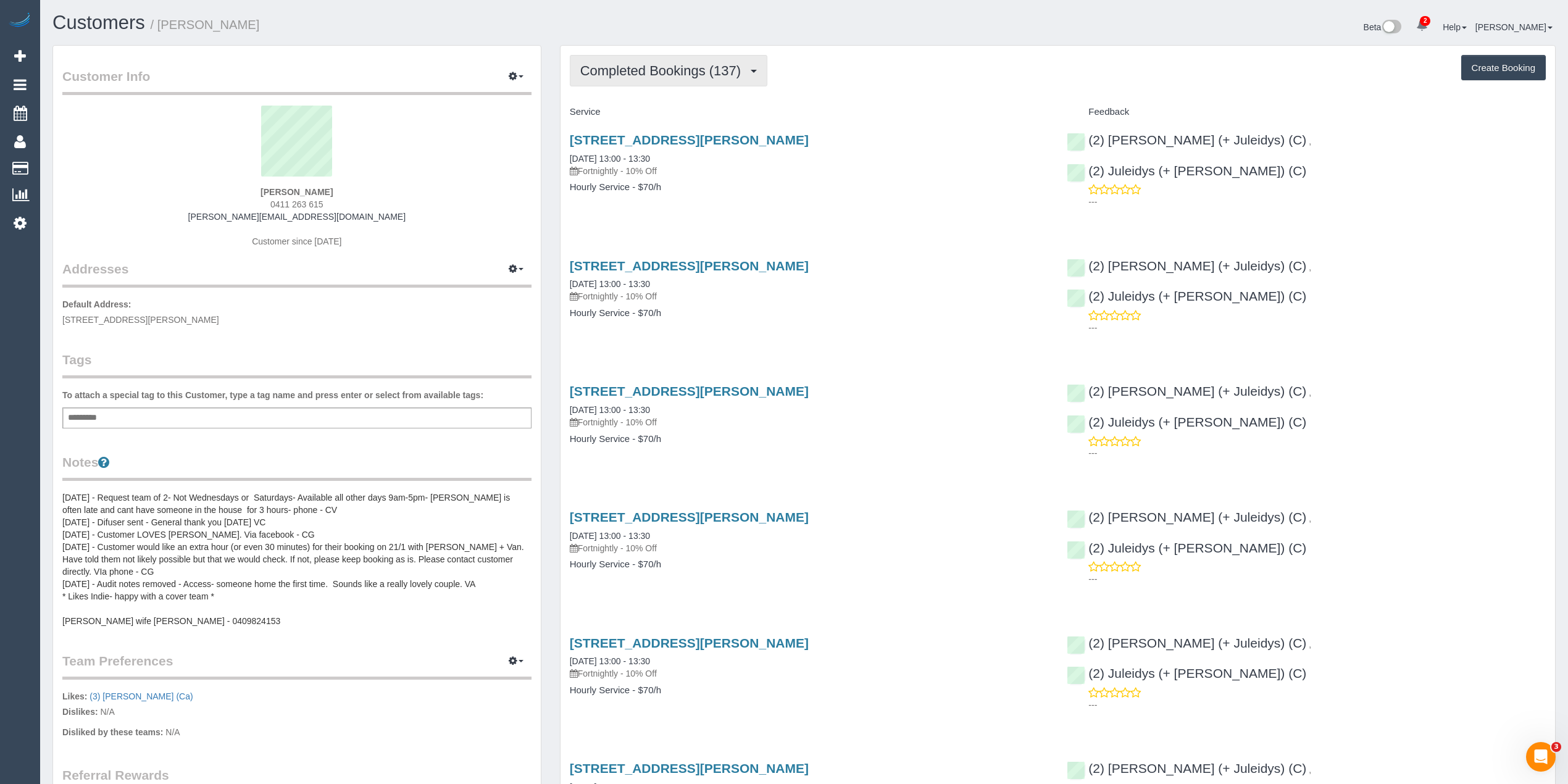
click at [635, 57] on button "Completed Bookings (137)" at bounding box center [669, 70] width 198 height 32
click at [678, 115] on link "Upcoming Bookings (12)" at bounding box center [639, 116] width 138 height 16
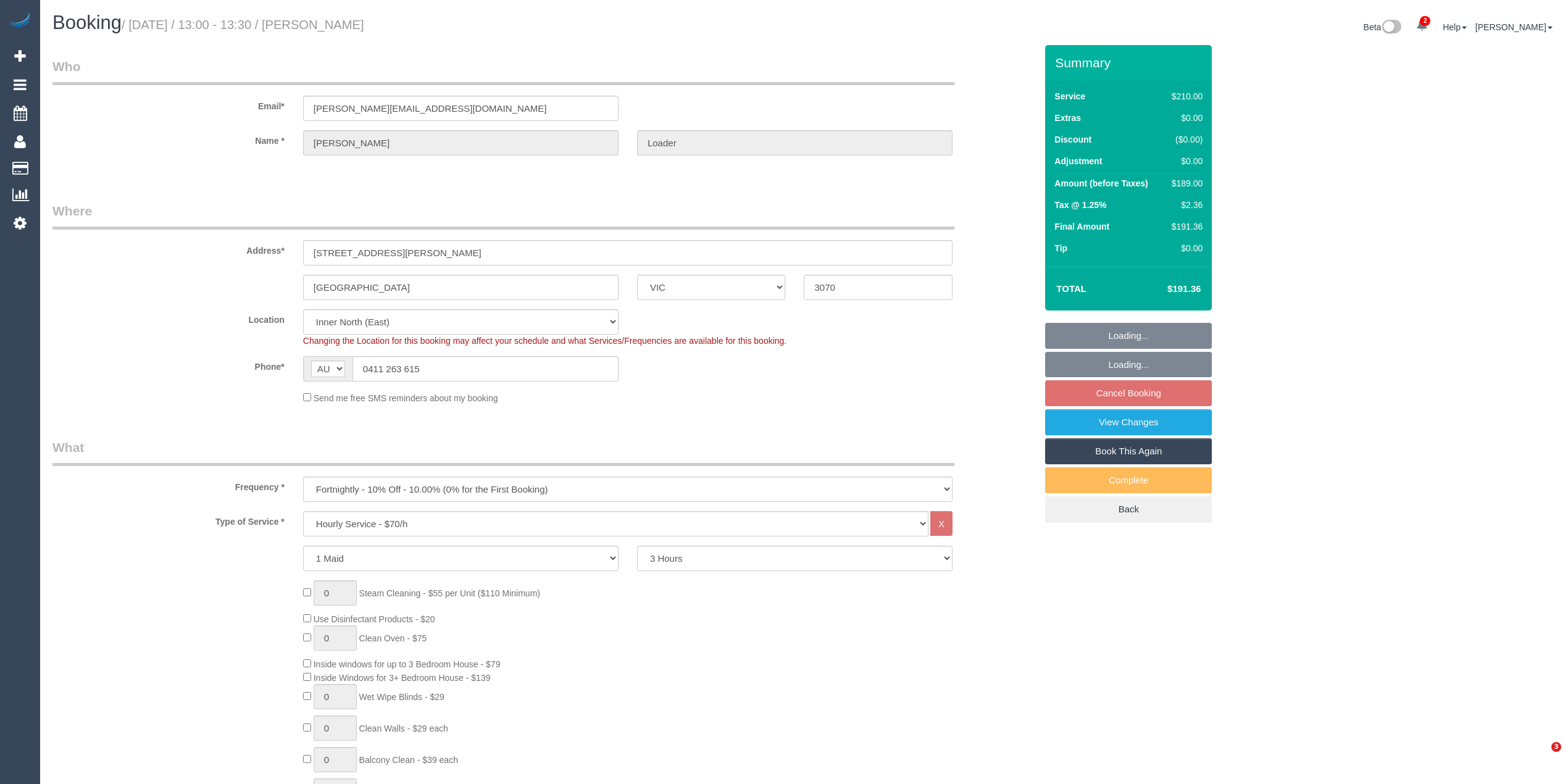
select select "VIC"
select select "180"
select select "number:32"
select select "object:882"
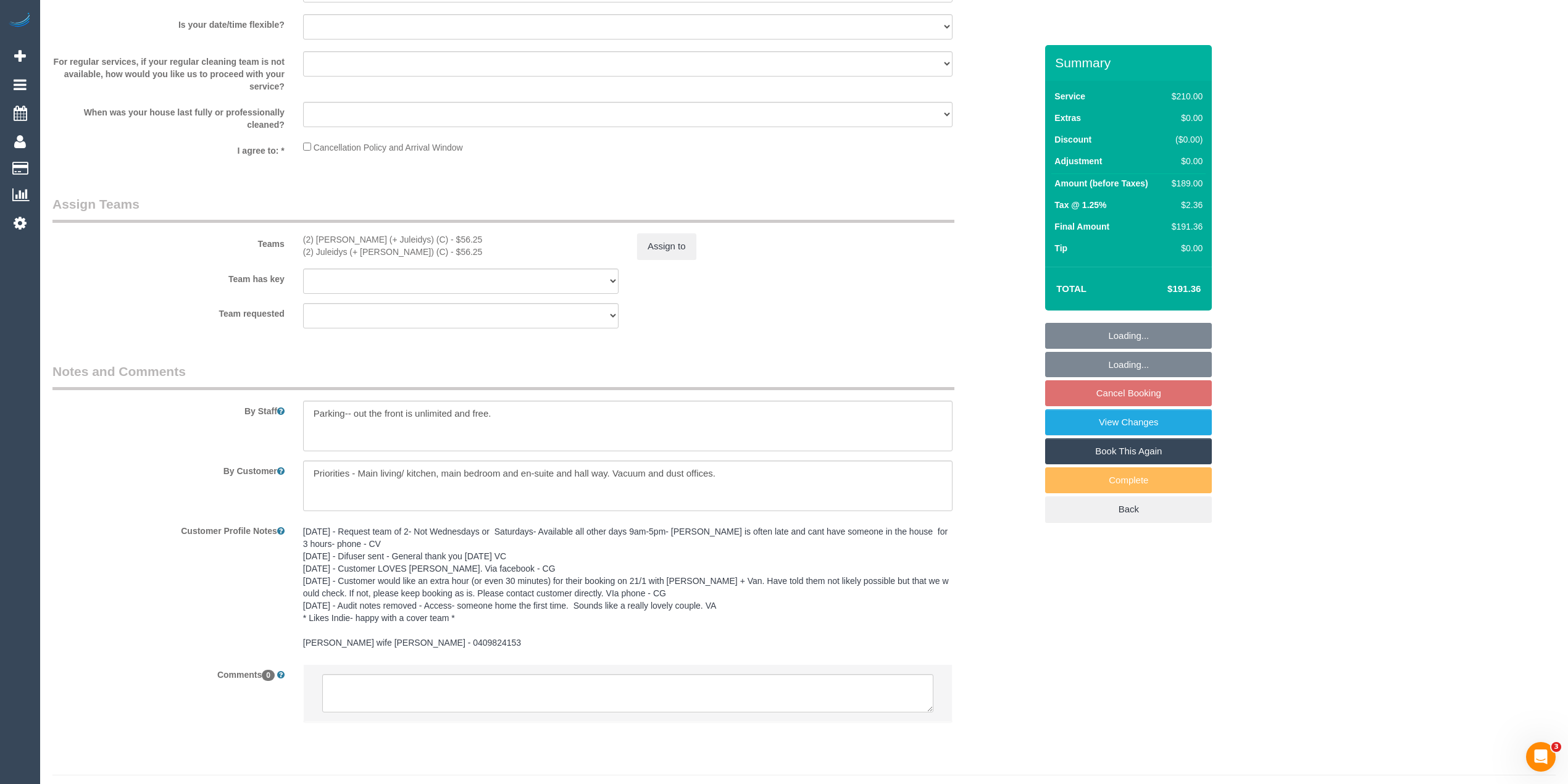
scroll to position [1791, 0]
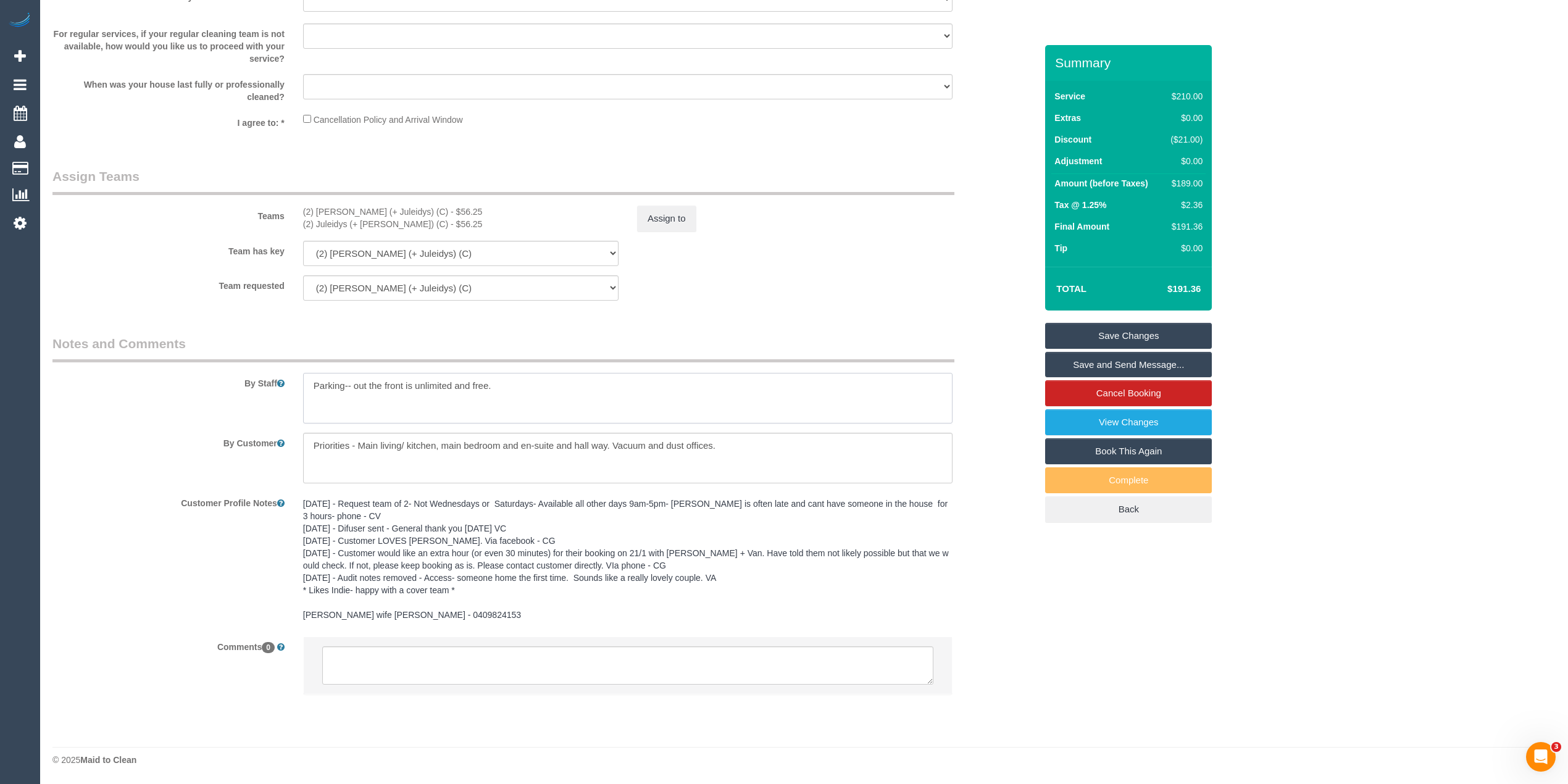
click at [531, 389] on textarea at bounding box center [627, 399] width 649 height 51
click at [441, 396] on textarea at bounding box center [627, 399] width 649 height 51
type textarea "Parking-- out the front is unlimited and free. Key will be in the letterbox, pl…"
click at [1144, 327] on link "Save Changes" at bounding box center [1129, 336] width 167 height 26
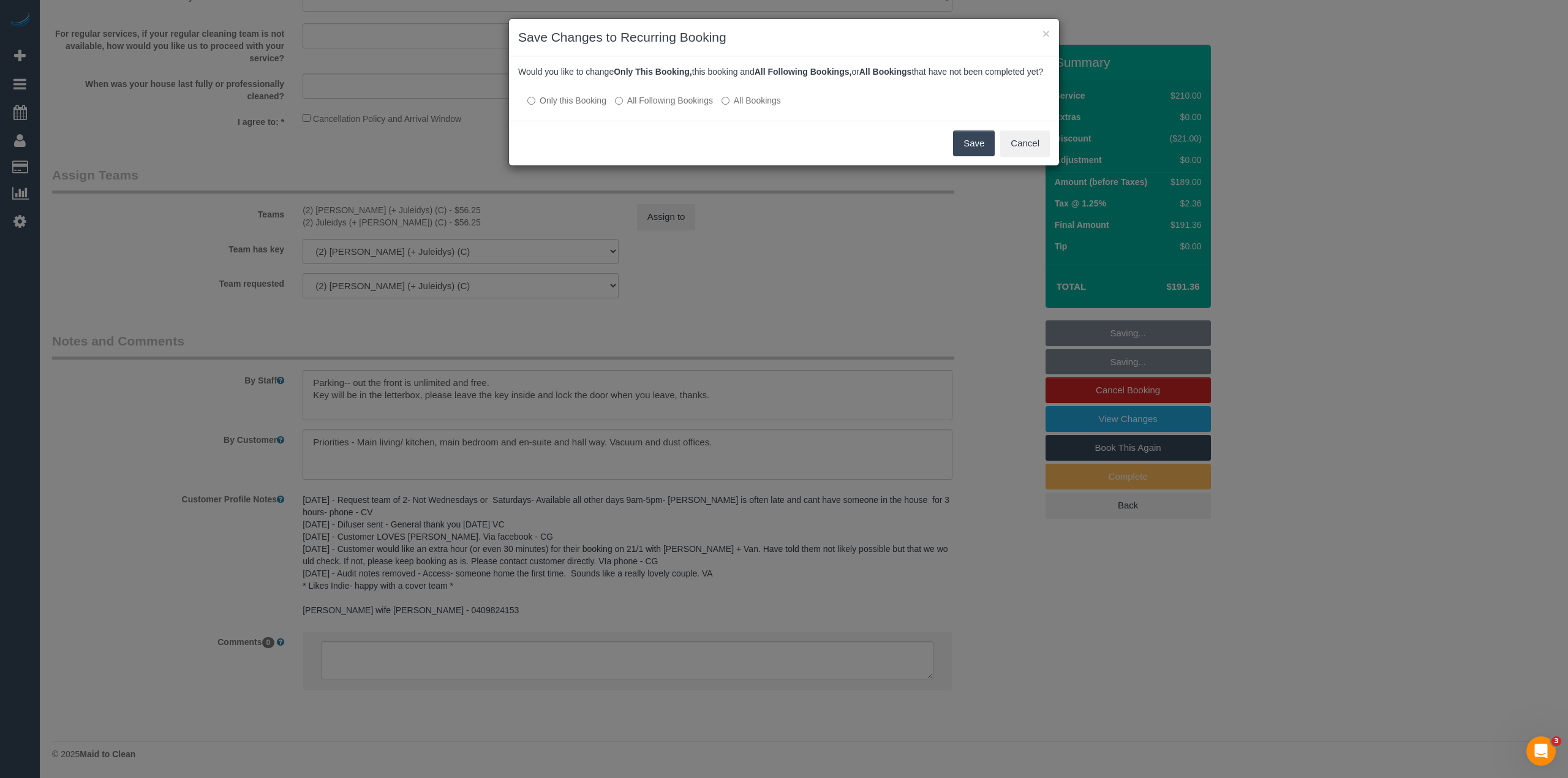
click at [978, 149] on button "Save" at bounding box center [973, 143] width 41 height 26
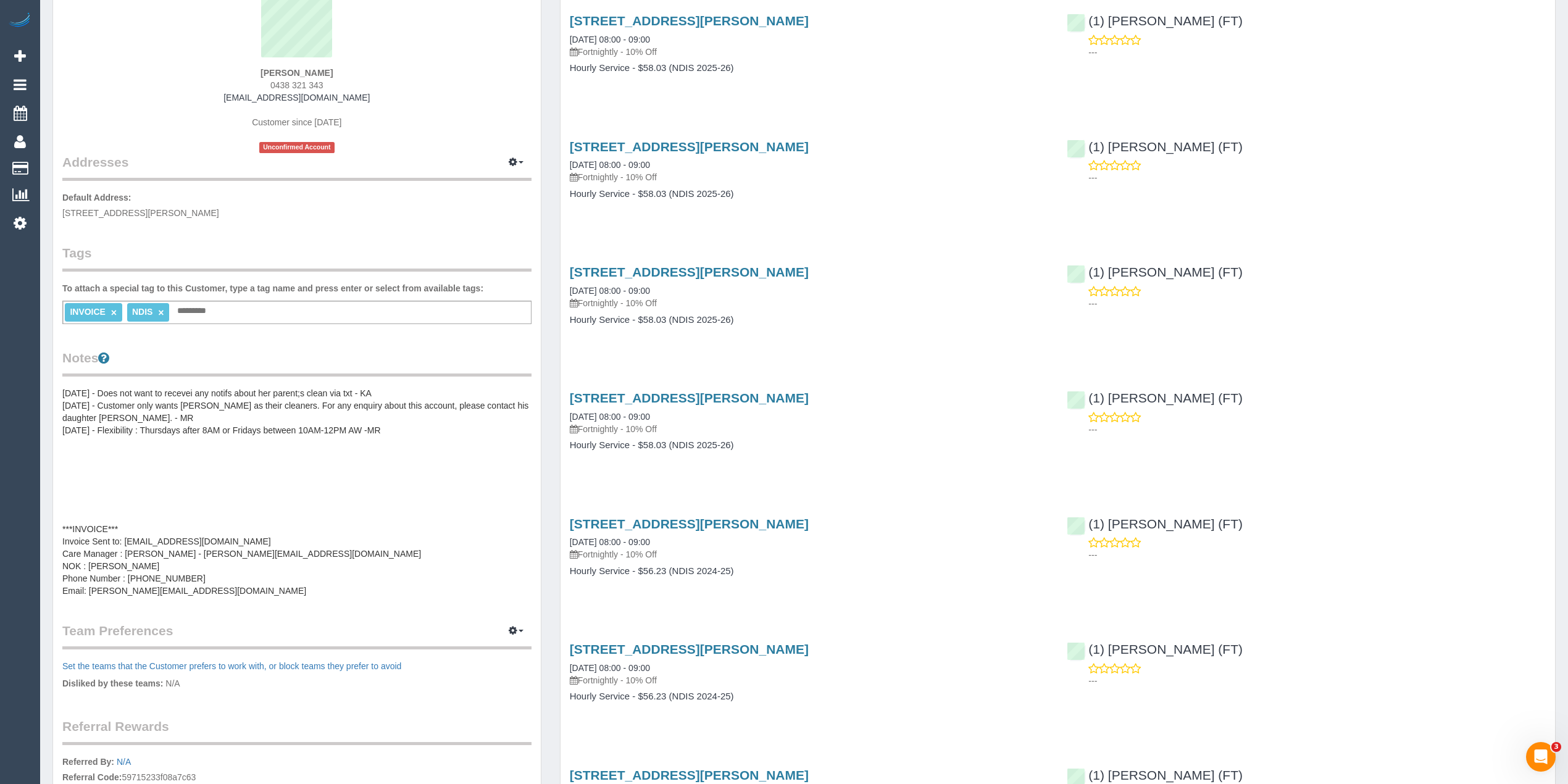
scroll to position [164, 0]
